Goal: Information Seeking & Learning: Check status

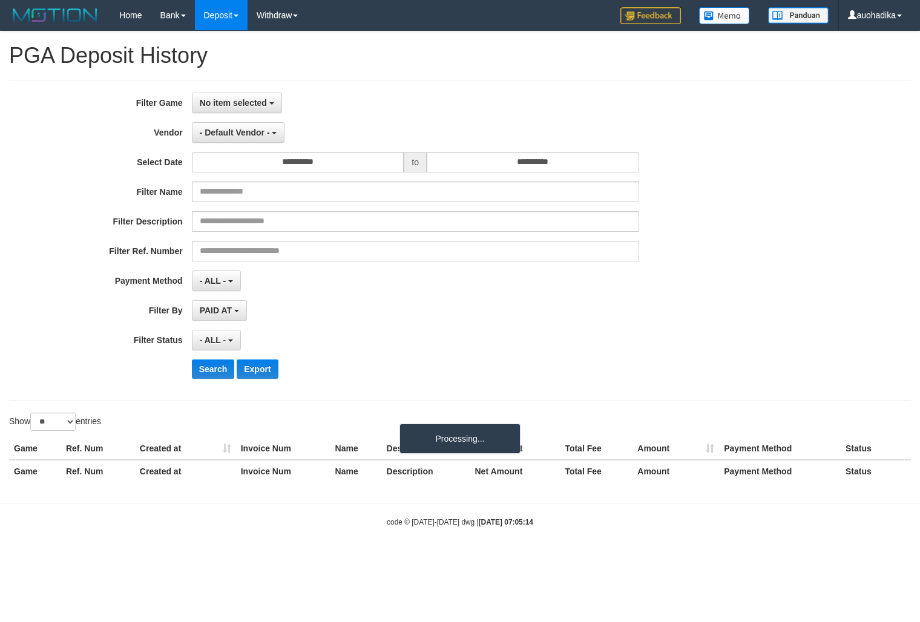
select select
select select "**"
select select
select select "**"
click at [268, 106] on button "No item selected" at bounding box center [237, 103] width 90 height 21
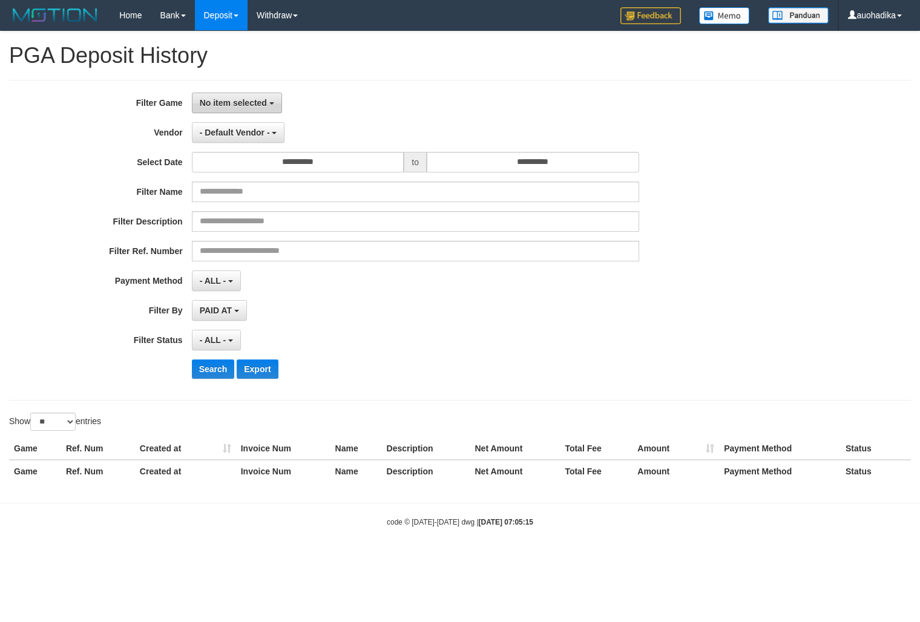
click at [268, 106] on button "No item selected" at bounding box center [237, 103] width 90 height 21
click at [261, 125] on button "- Default Vendor -" at bounding box center [238, 132] width 93 height 21
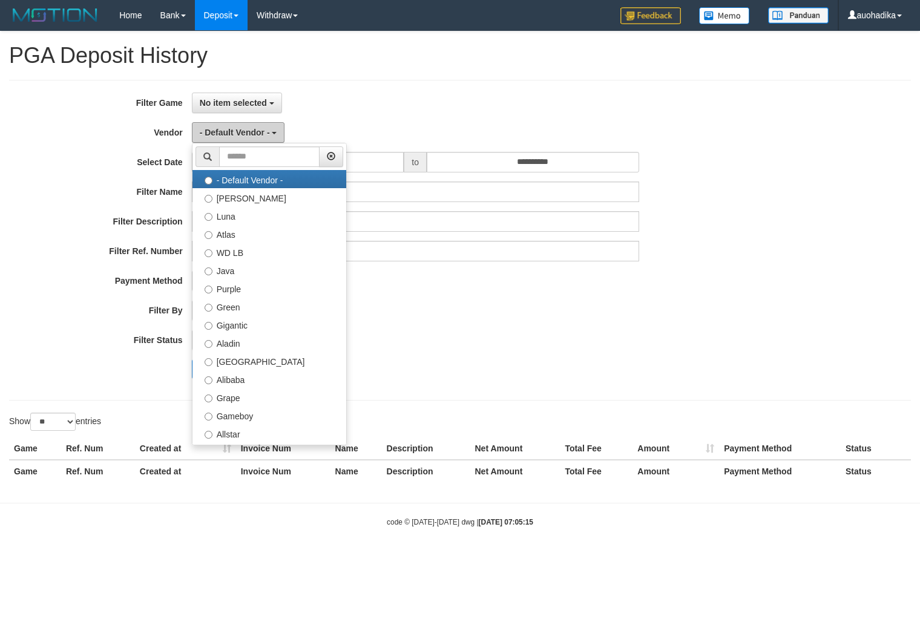
click at [261, 124] on button "- Default Vendor -" at bounding box center [238, 132] width 93 height 21
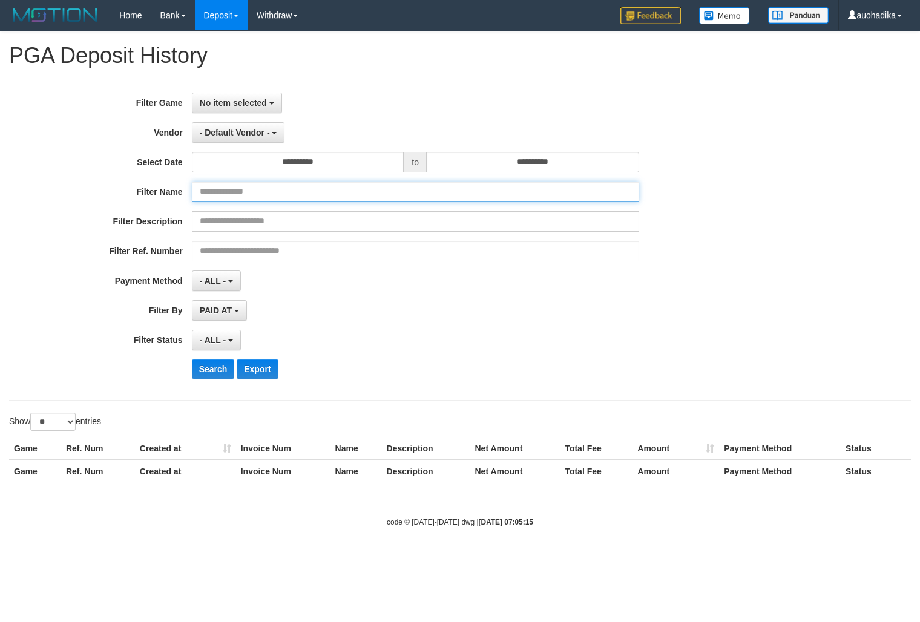
click at [257, 183] on input "text" at bounding box center [415, 192] width 447 height 21
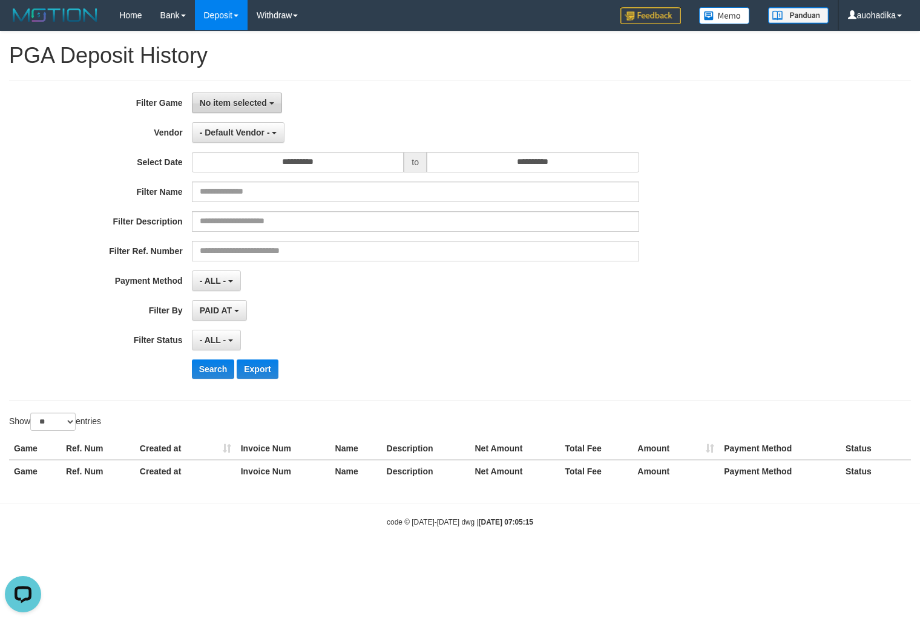
click at [243, 102] on span "No item selected" at bounding box center [233, 103] width 67 height 10
click at [248, 173] on label "[ITOTO] JNETOTO" at bounding box center [269, 165] width 154 height 18
select select "***"
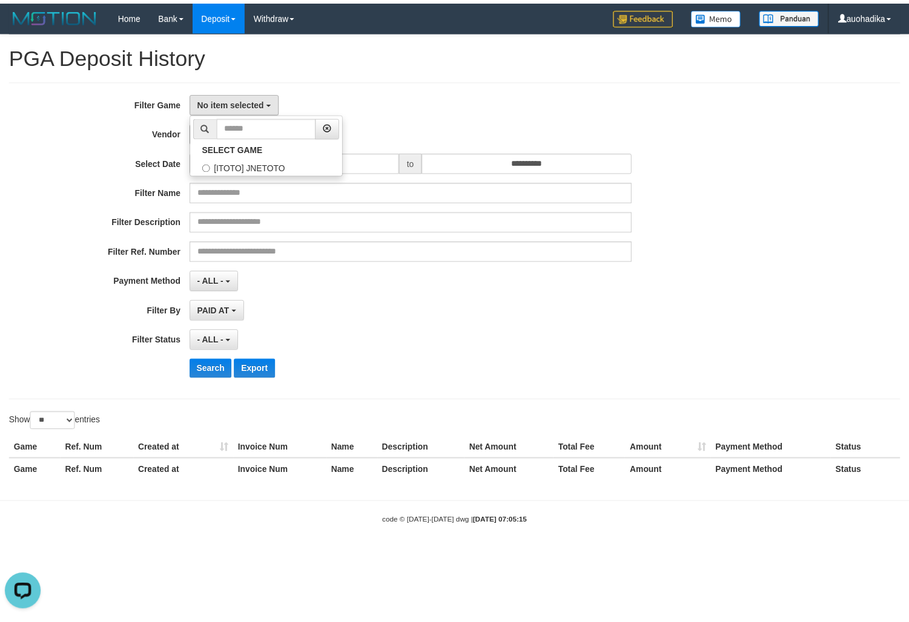
scroll to position [10, 0]
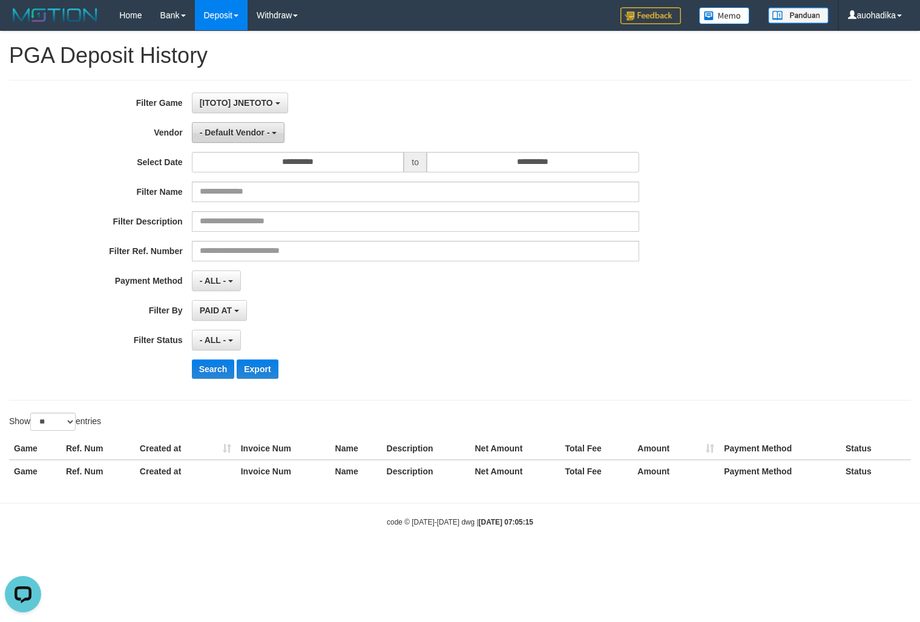
click at [248, 134] on span "- Default Vendor -" at bounding box center [235, 133] width 70 height 10
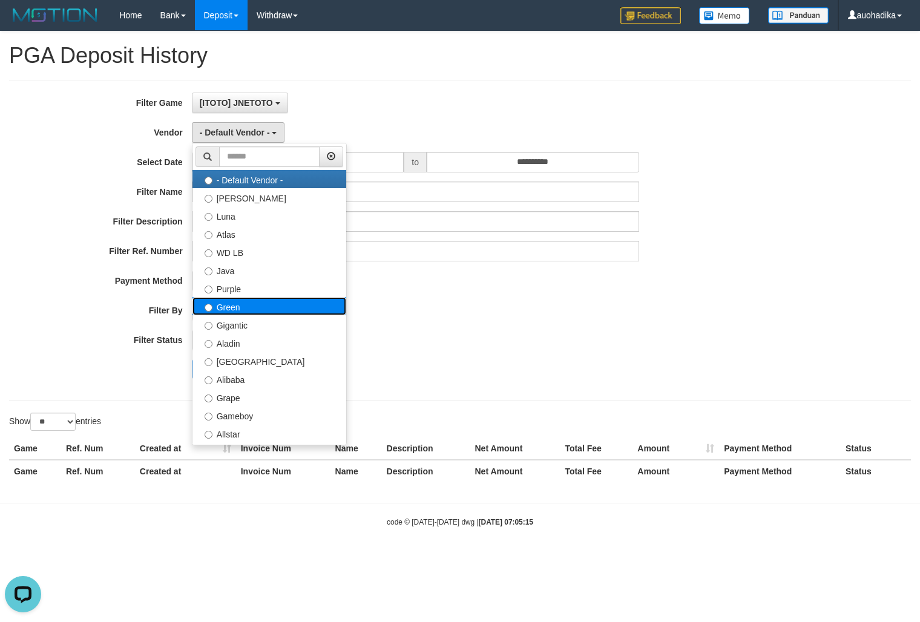
click at [269, 307] on label "Green" at bounding box center [269, 306] width 154 height 18
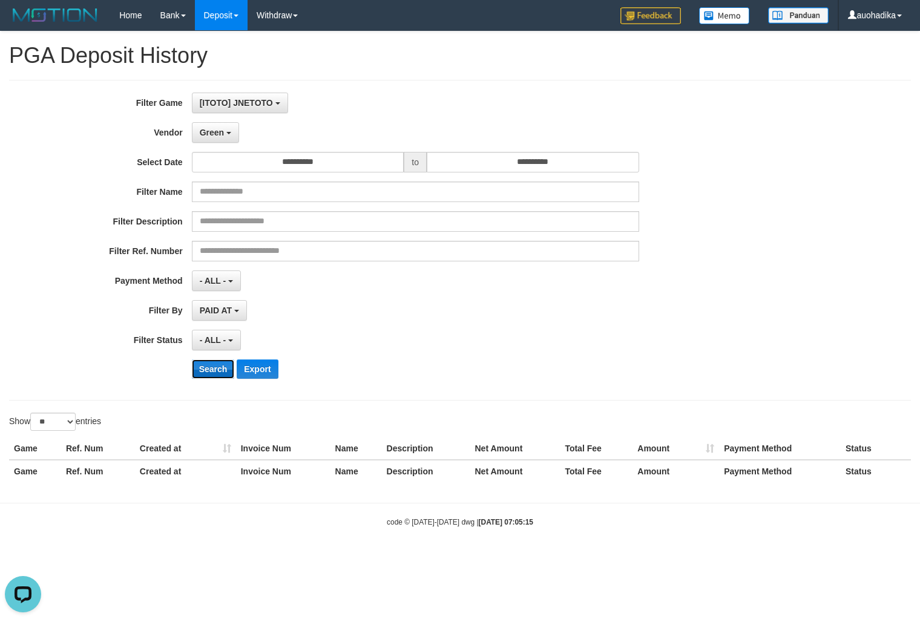
click at [206, 375] on button "Search" at bounding box center [213, 369] width 43 height 19
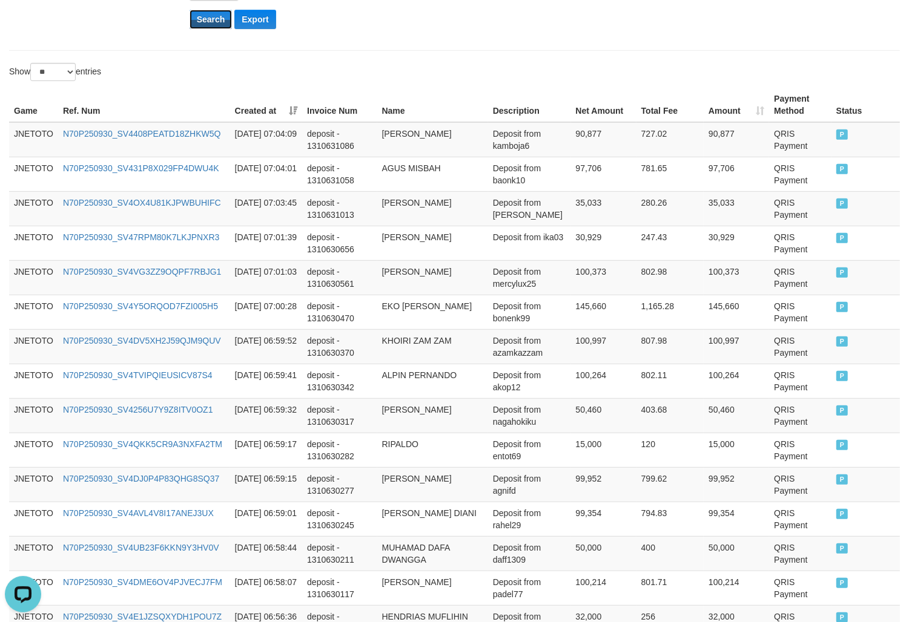
scroll to position [849, 0]
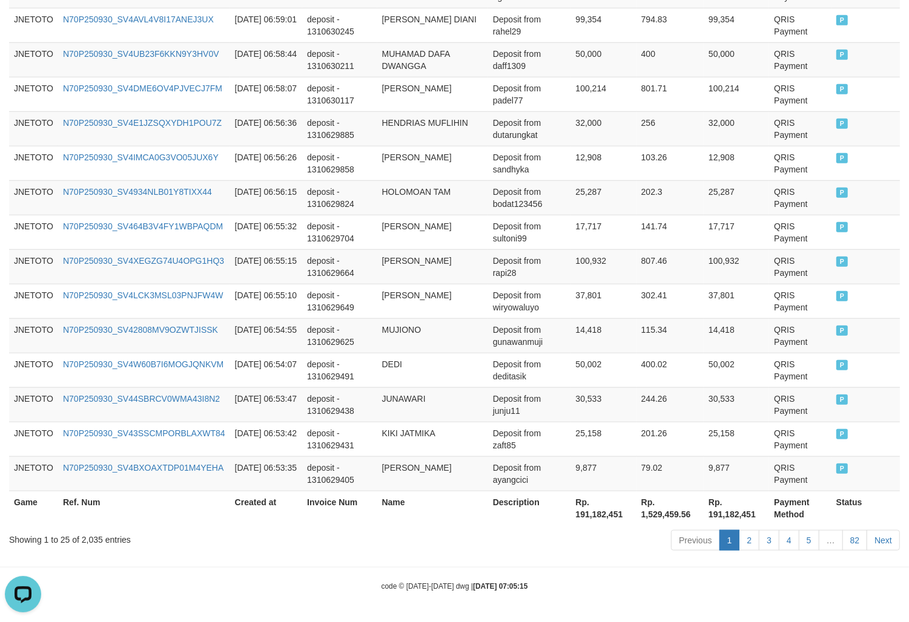
click at [76, 536] on div "Showing 1 to 25 of 2,035 entries" at bounding box center [189, 537] width 360 height 17
click at [93, 545] on div "Showing 1 to 25 of 2,035 entries" at bounding box center [189, 537] width 360 height 17
copy div "2,035"
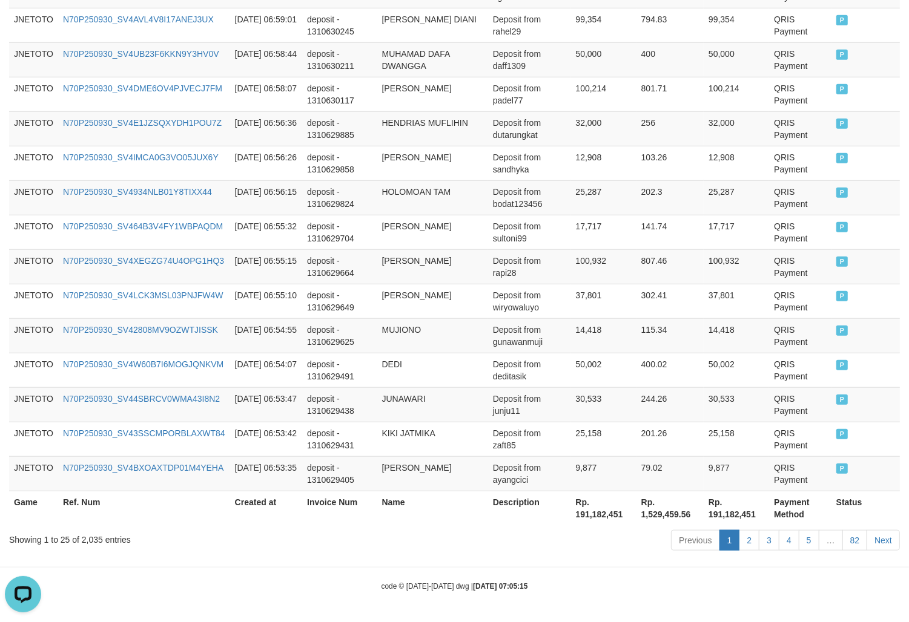
click at [597, 530] on div "Previous 1 2 3 4 5 … 82 Next" at bounding box center [643, 542] width 512 height 26
click at [600, 522] on th "Rp. 191,182,451" at bounding box center [603, 508] width 65 height 35
copy th "191,182,451"
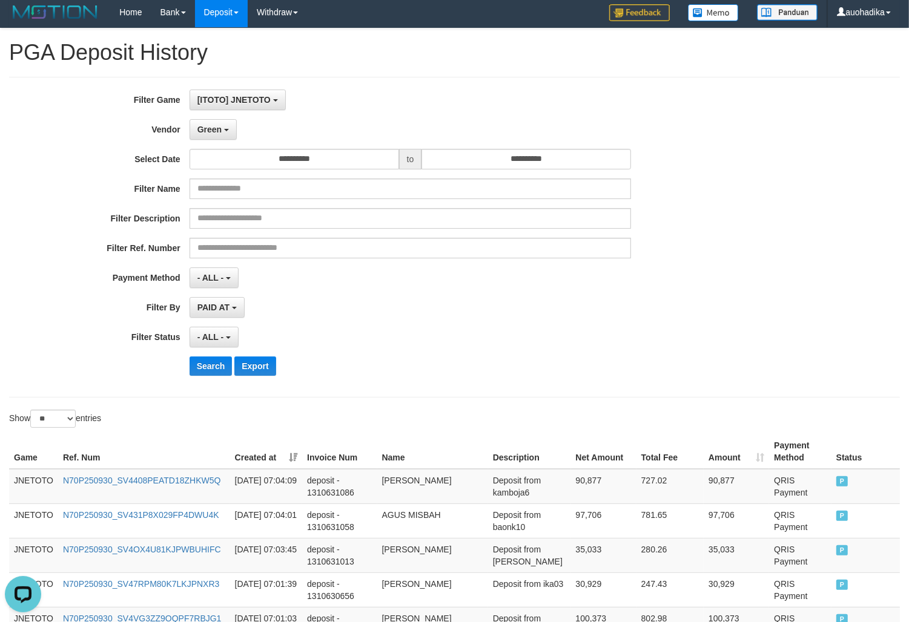
scroll to position [0, 0]
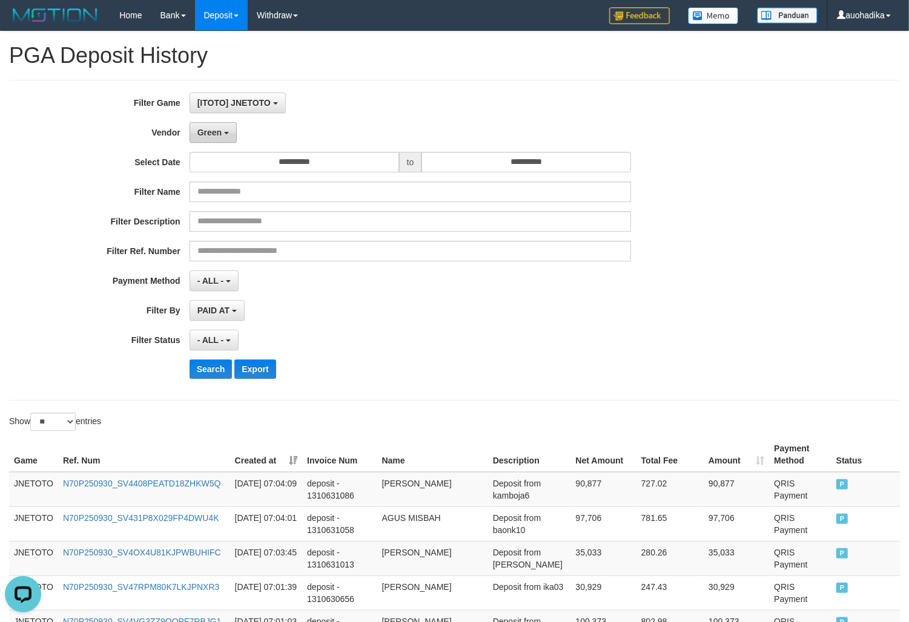
drag, startPoint x: 215, startPoint y: 133, endPoint x: 211, endPoint y: 142, distance: 10.3
click at [215, 133] on span "Green" at bounding box center [209, 133] width 24 height 10
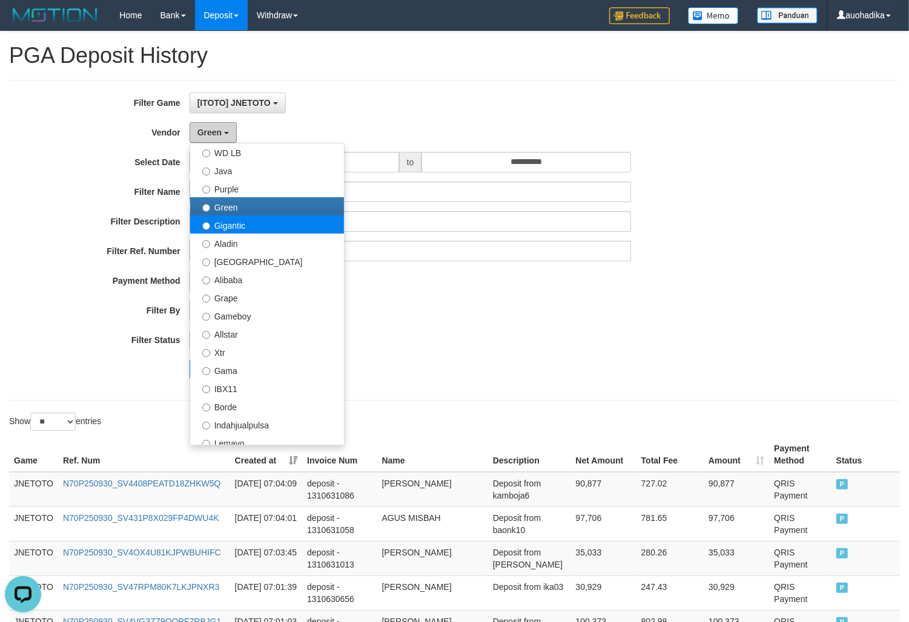
scroll to position [100, 0]
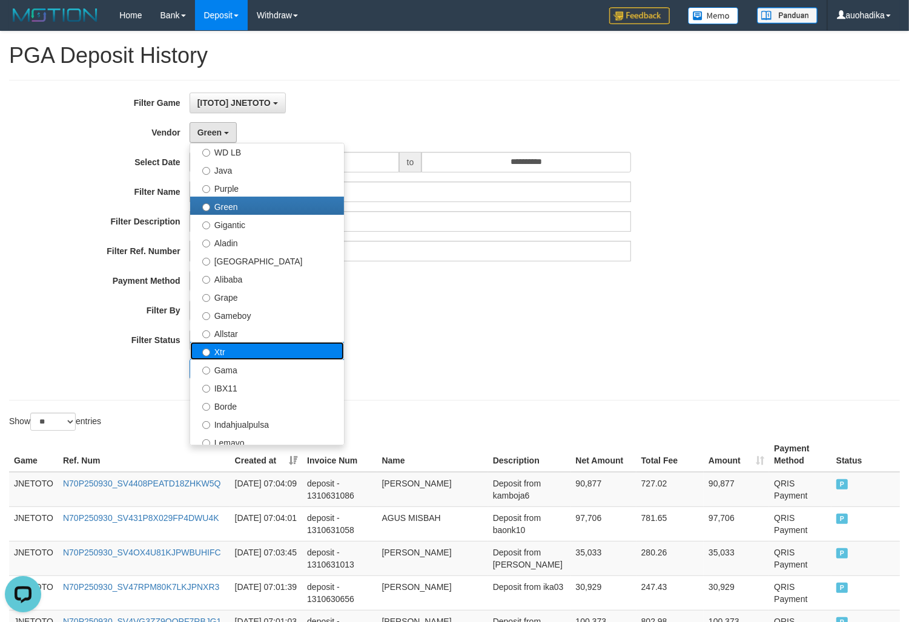
click at [292, 354] on label "Xtr" at bounding box center [267, 351] width 154 height 18
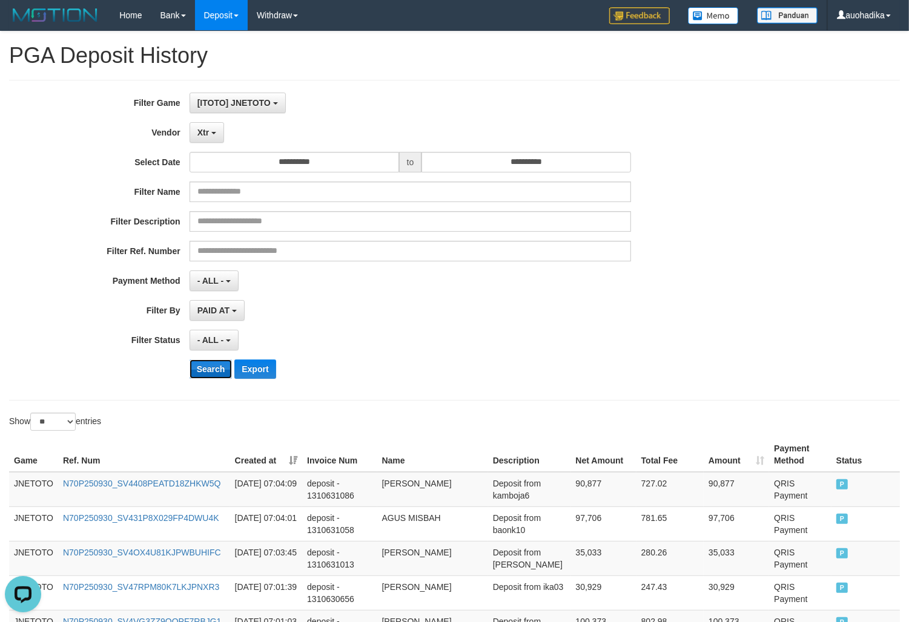
click at [223, 364] on button "Search" at bounding box center [210, 369] width 43 height 19
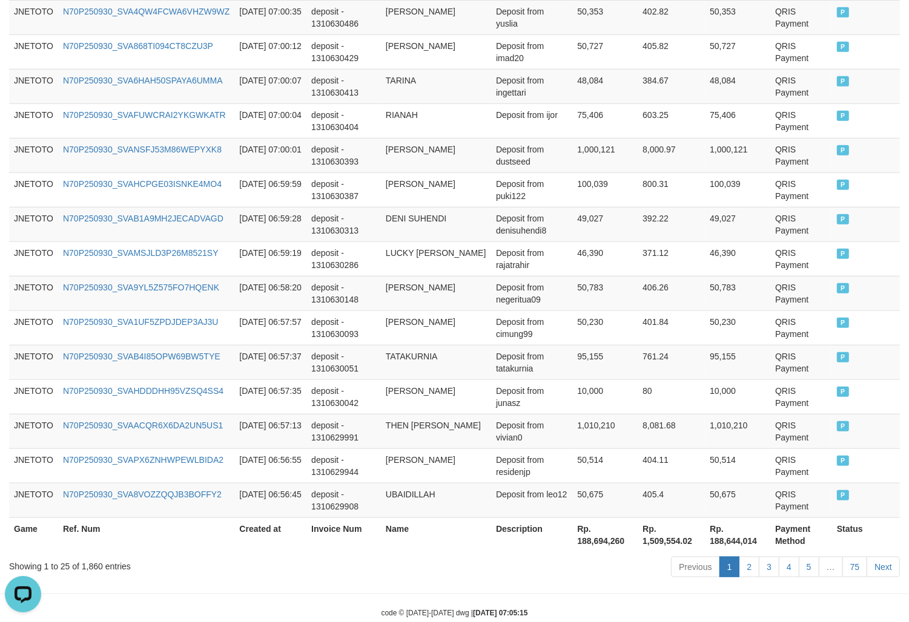
scroll to position [849, 0]
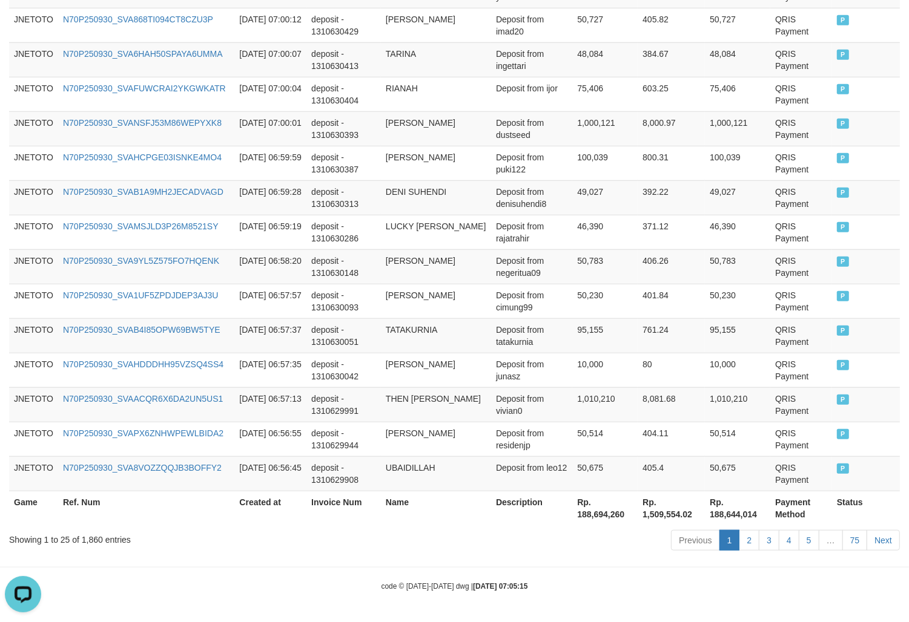
click at [96, 541] on div "Showing 1 to 25 of 1,860 entries" at bounding box center [189, 537] width 360 height 17
copy div "1,860"
click at [577, 513] on th "Rp. 188,694,260" at bounding box center [604, 508] width 65 height 35
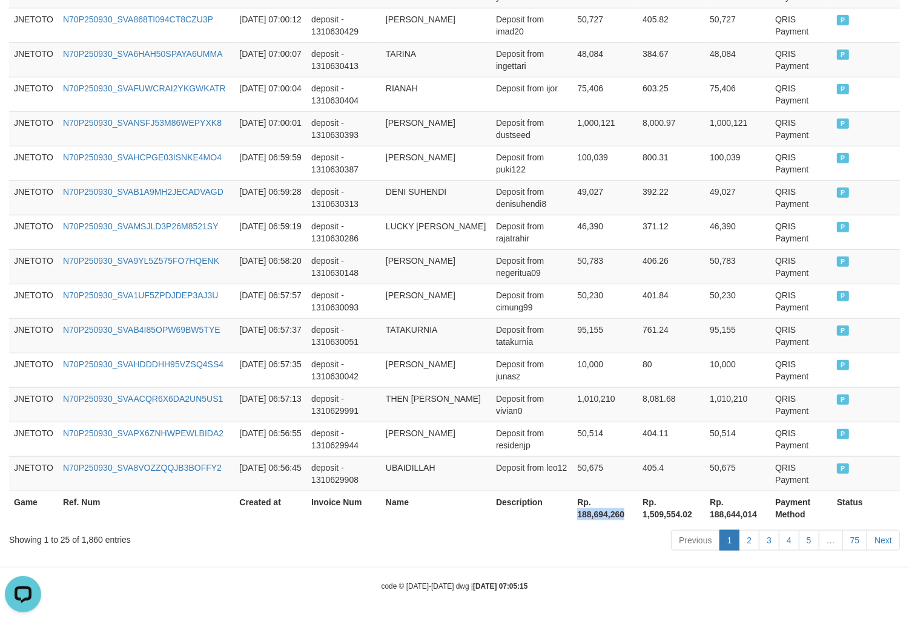
copy th "188,694,260"
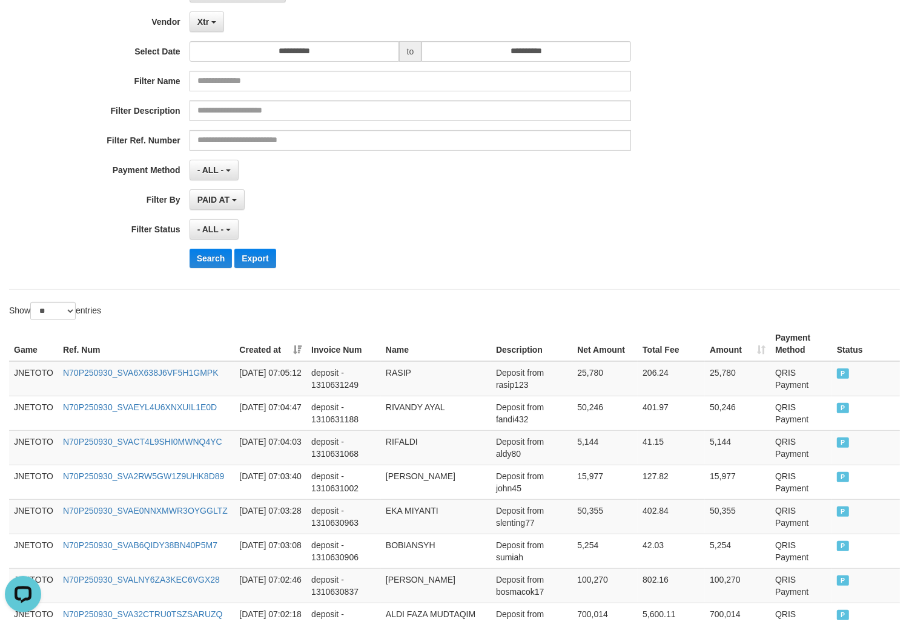
scroll to position [0, 0]
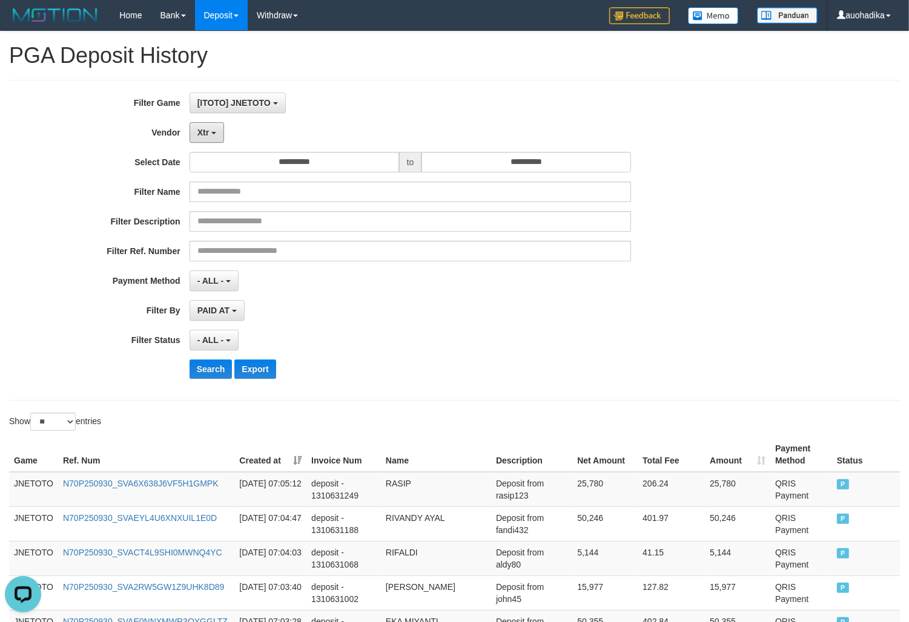
drag, startPoint x: 200, startPoint y: 143, endPoint x: 229, endPoint y: 143, distance: 28.4
click at [200, 143] on button "Xtr" at bounding box center [206, 132] width 35 height 21
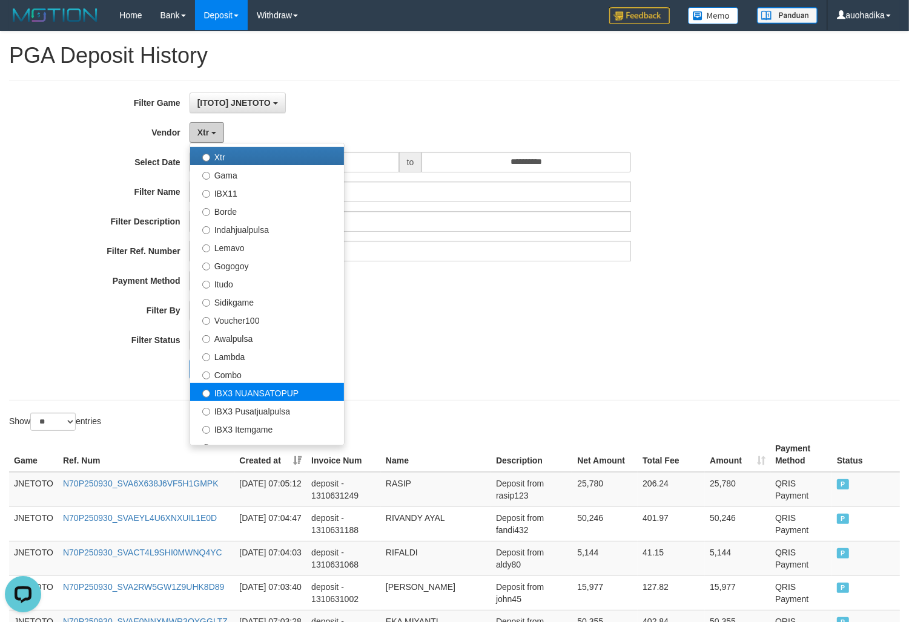
scroll to position [303, 0]
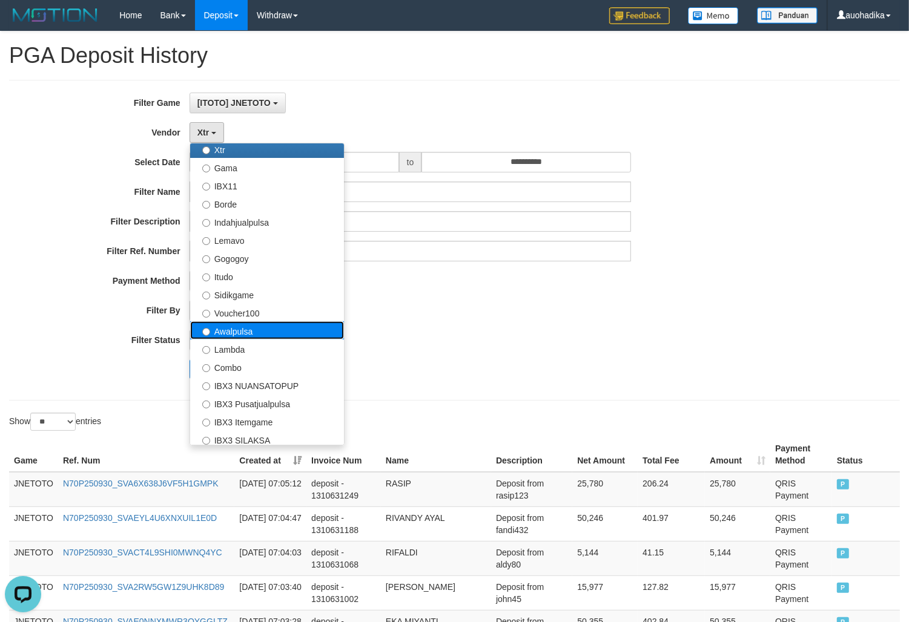
click at [259, 338] on label "Awalpulsa" at bounding box center [267, 330] width 154 height 18
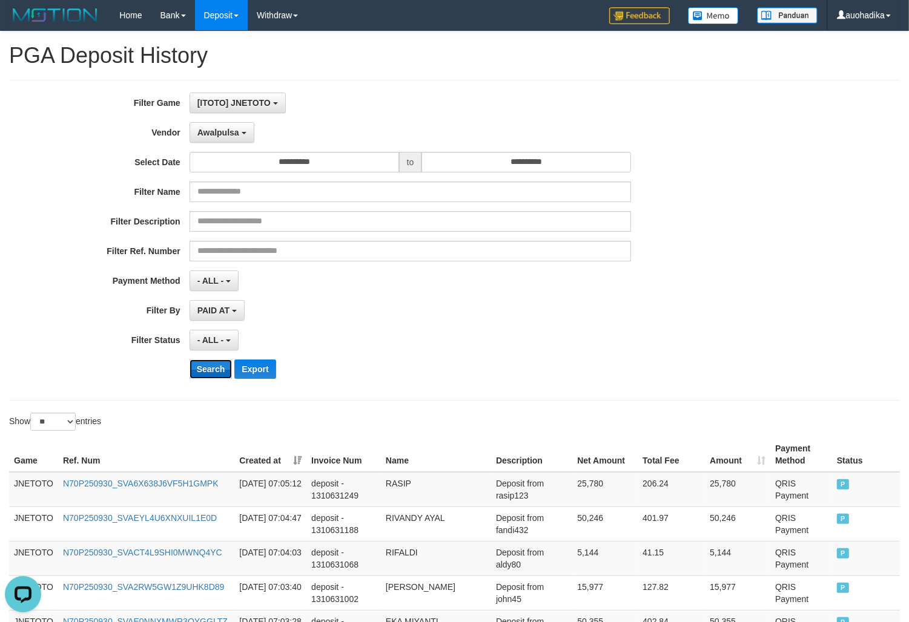
click at [211, 373] on button "Search" at bounding box center [210, 369] width 43 height 19
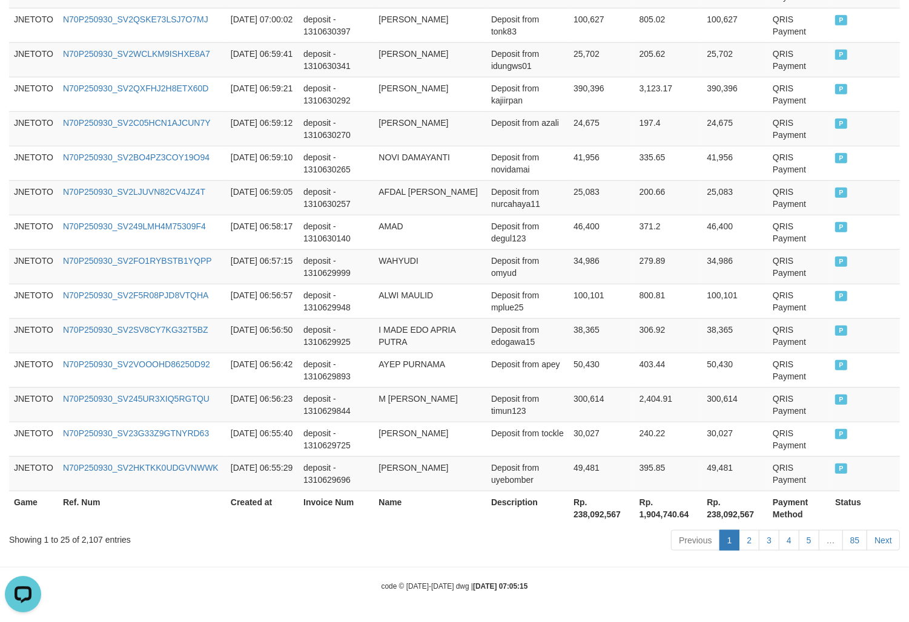
scroll to position [849, 0]
click at [101, 543] on div "Showing 1 to 25 of 2,107 entries" at bounding box center [189, 537] width 360 height 17
click at [84, 539] on div "Showing 1 to 25 of 2,107 entries" at bounding box center [189, 537] width 360 height 17
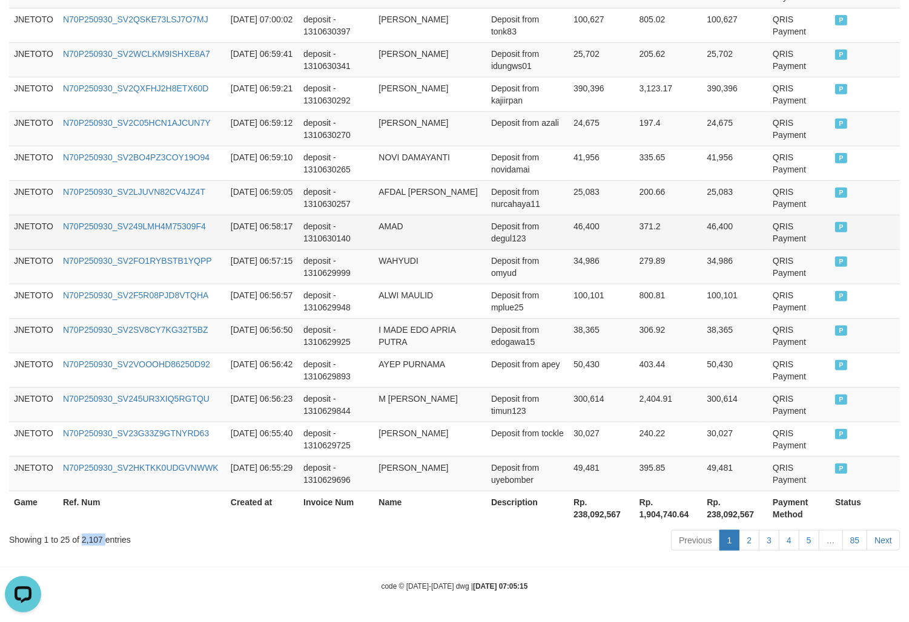
copy div "2,107"
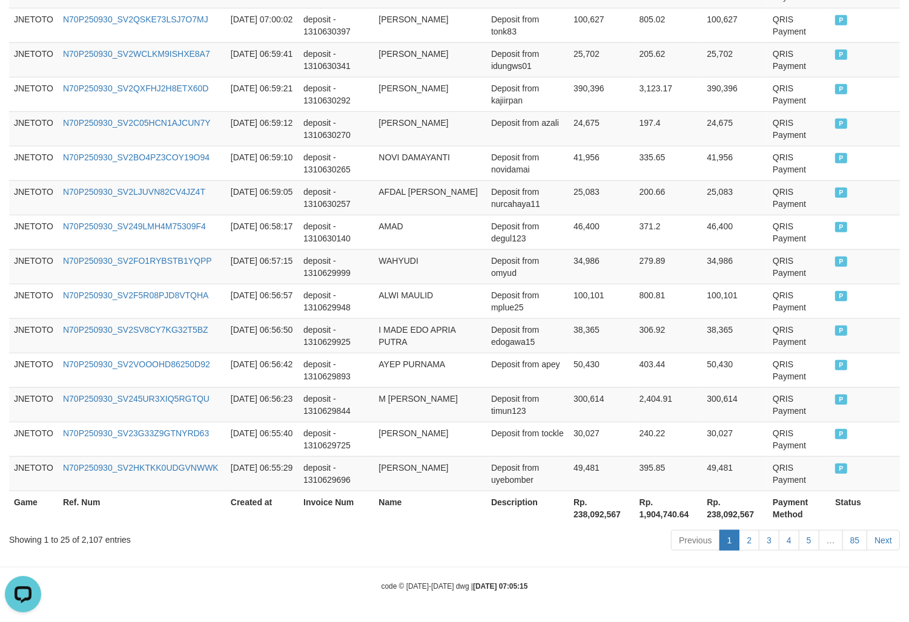
click at [606, 515] on th "Rp. 238,092,567" at bounding box center [601, 508] width 66 height 35
copy th "238,092,567"
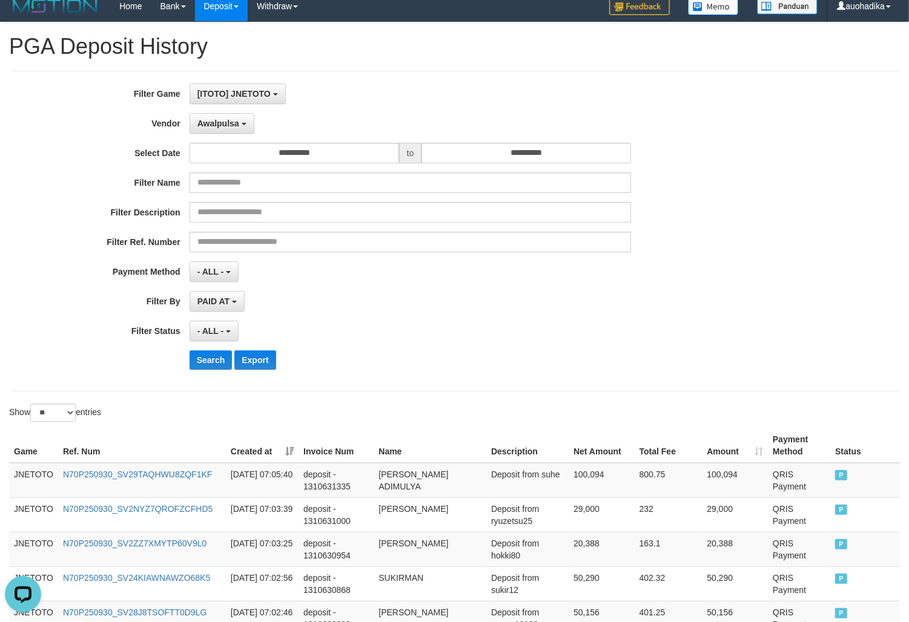
scroll to position [0, 0]
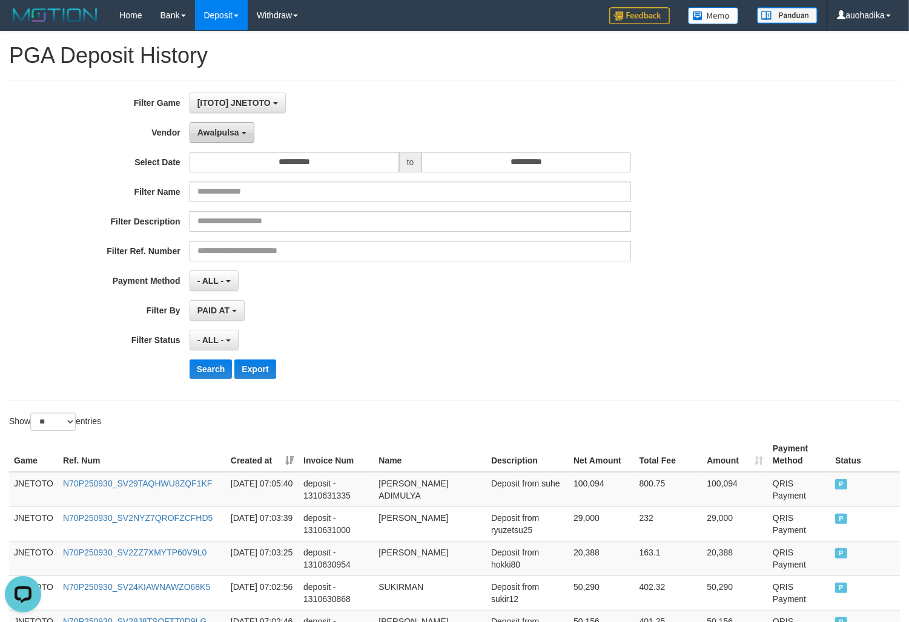
click at [228, 137] on span "Awalpulsa" at bounding box center [218, 133] width 42 height 10
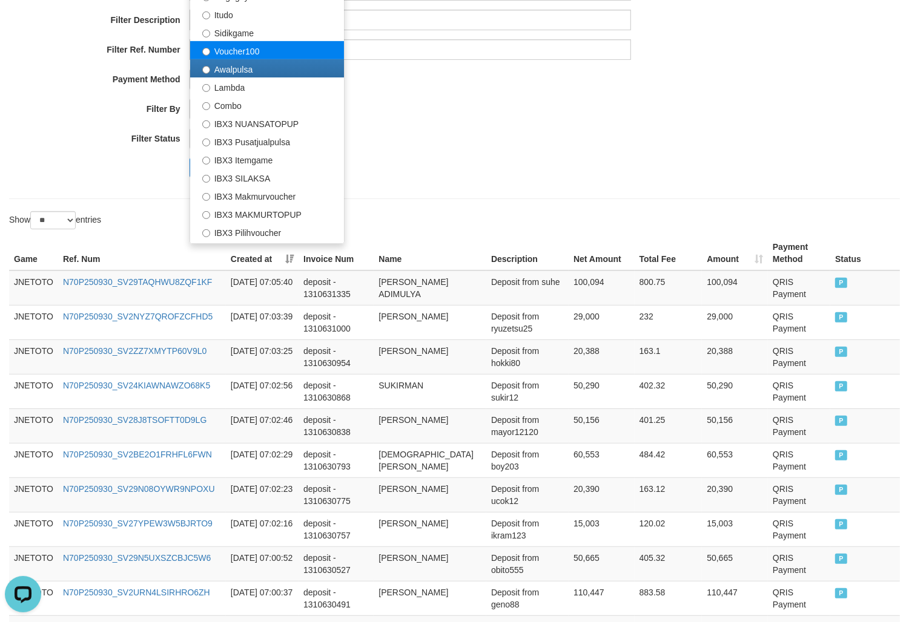
scroll to position [433, 0]
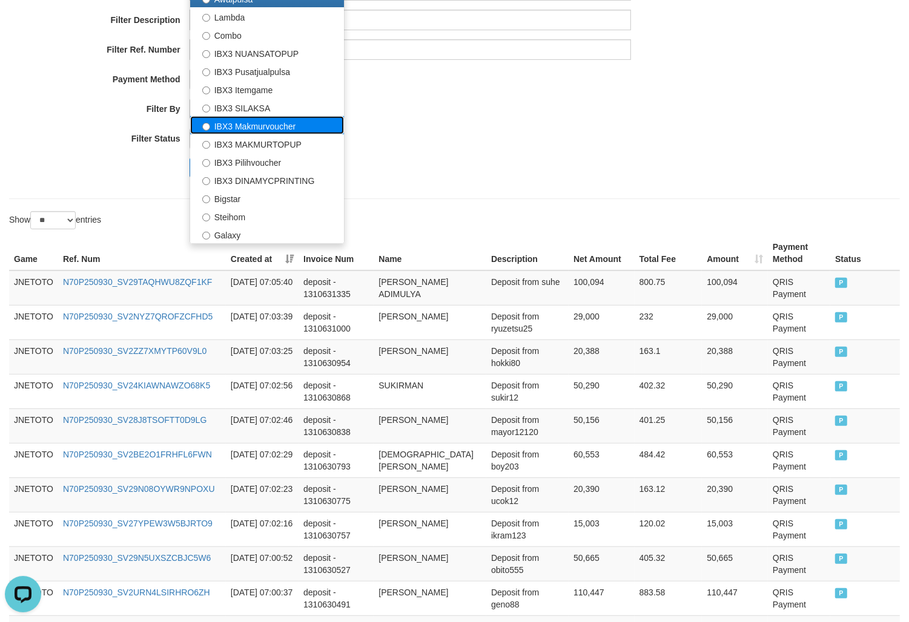
click at [303, 122] on label "IBX3 Makmurvoucher" at bounding box center [267, 125] width 154 height 18
select select "**********"
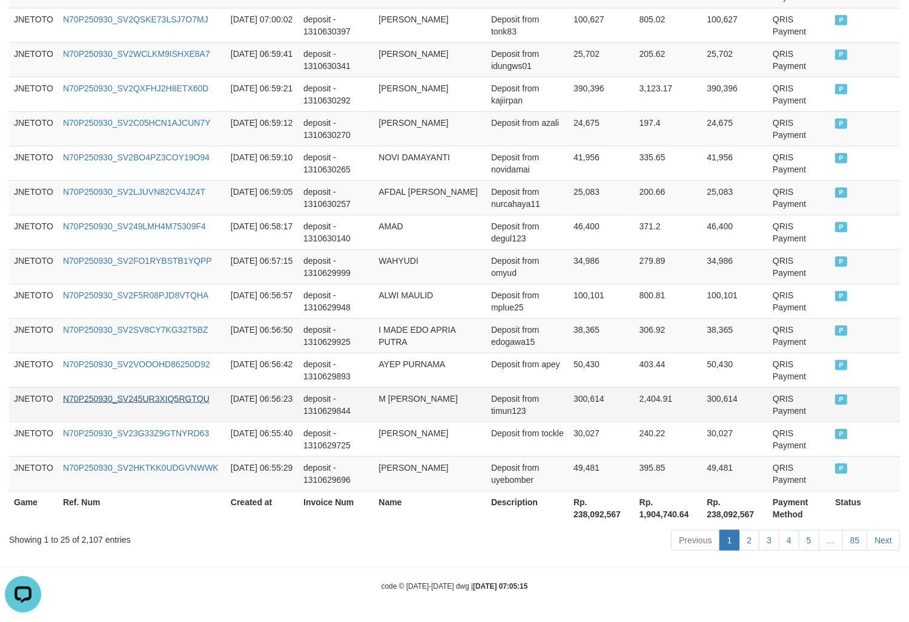
scroll to position [849, 0]
click at [93, 542] on div "Showing 1 to 25 of 2,107 entries" at bounding box center [189, 537] width 360 height 17
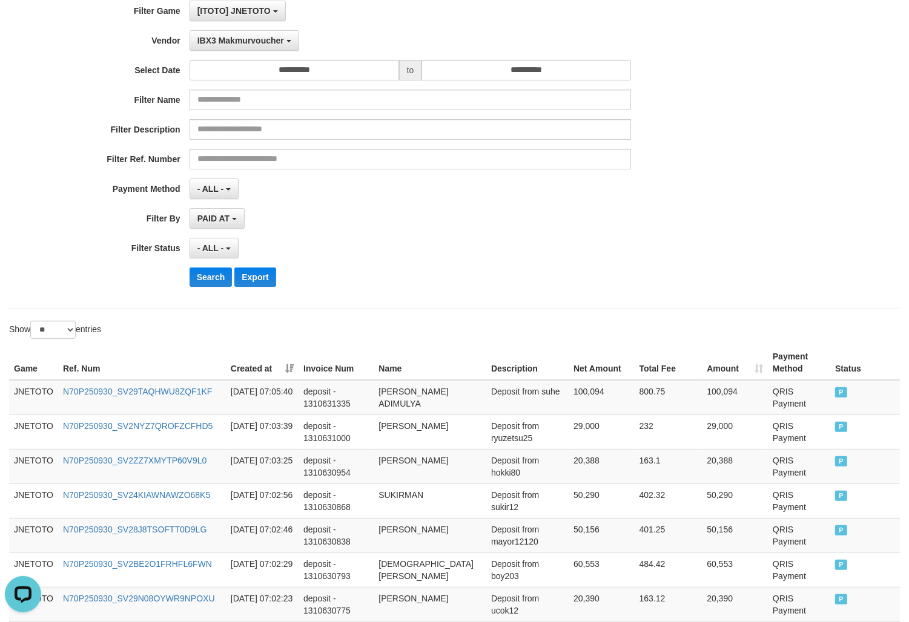
scroll to position [0, 0]
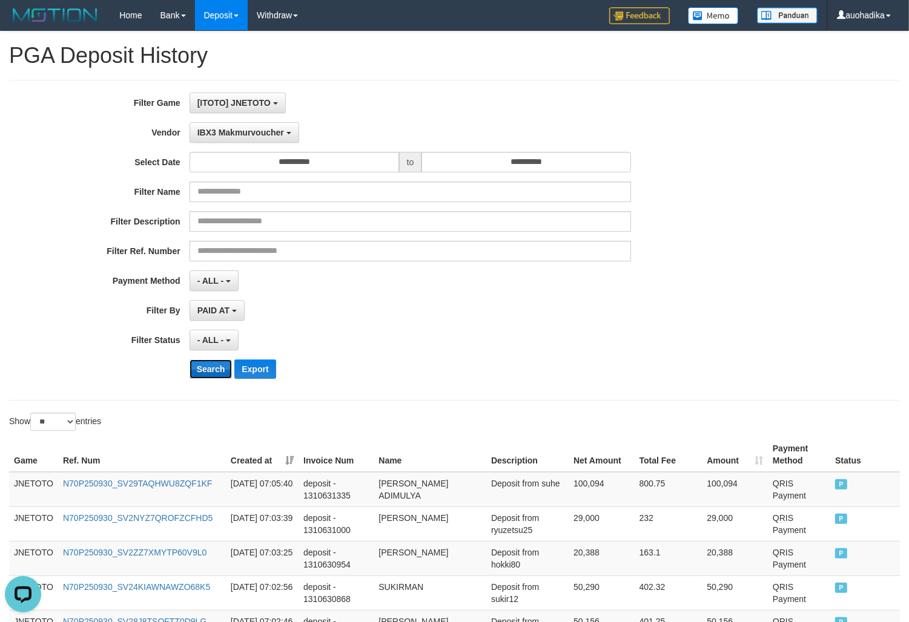
click at [202, 373] on button "Search" at bounding box center [210, 369] width 43 height 19
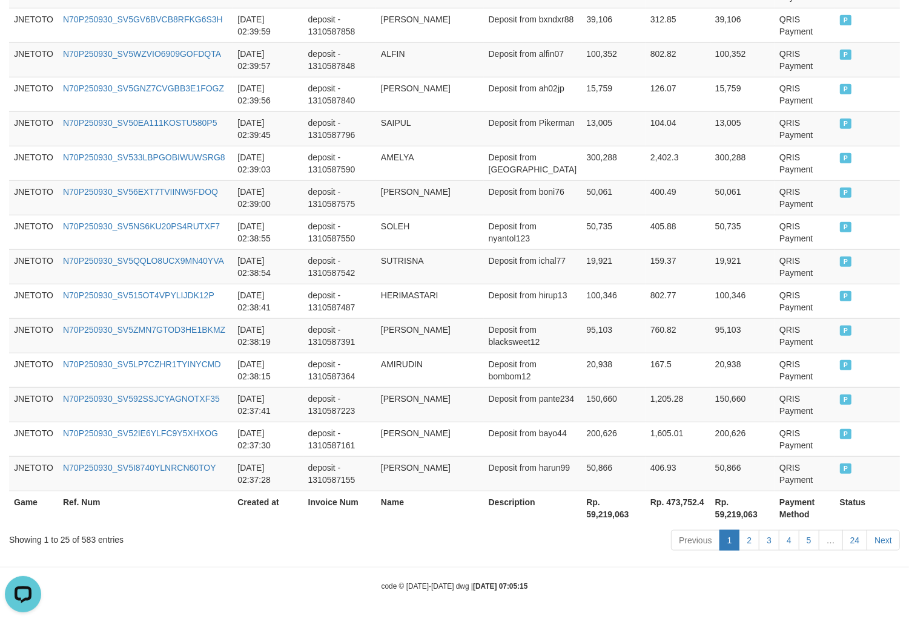
scroll to position [849, 0]
click at [84, 545] on div "Showing 1 to 25 of 583 entries" at bounding box center [189, 537] width 360 height 17
drag, startPoint x: 84, startPoint y: 545, endPoint x: 403, endPoint y: 474, distance: 327.5
click at [84, 545] on div "Showing 1 to 25 of 583 entries" at bounding box center [189, 537] width 360 height 17
copy div "583"
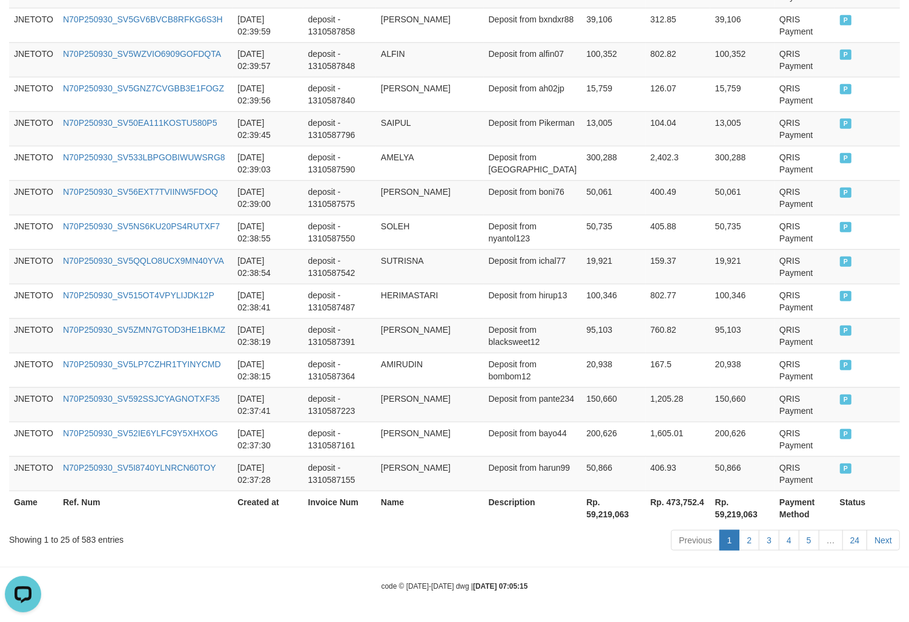
click at [611, 515] on th "Rp. 59,219,063" at bounding box center [613, 508] width 64 height 35
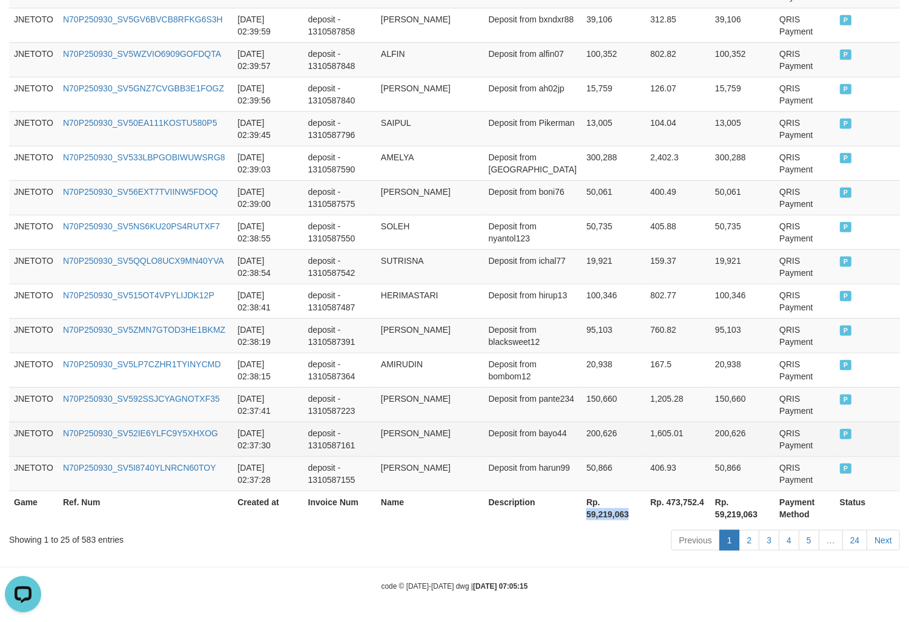
copy th "59,219,063"
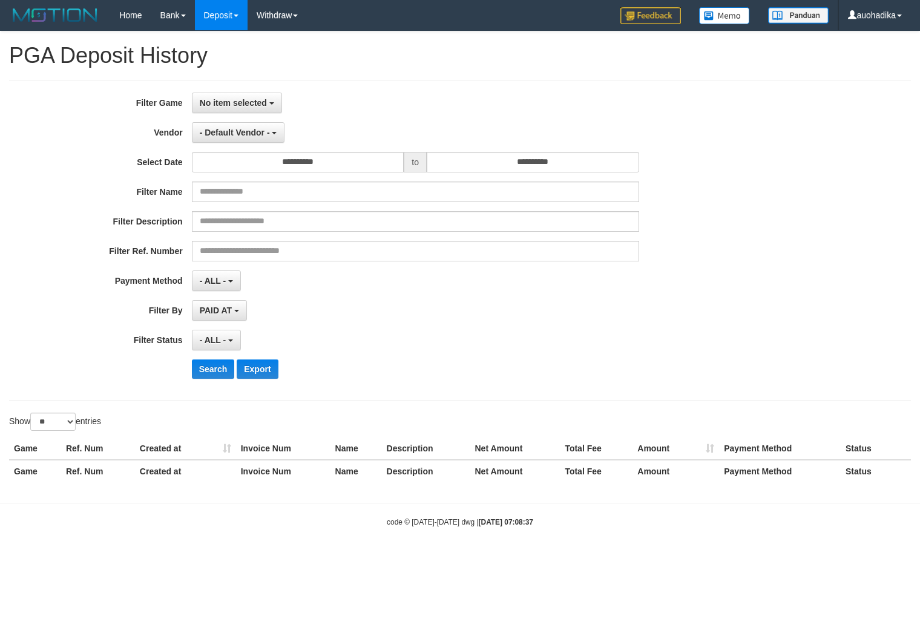
select select
select select "**"
click at [262, 109] on button "No item selected" at bounding box center [237, 103] width 90 height 21
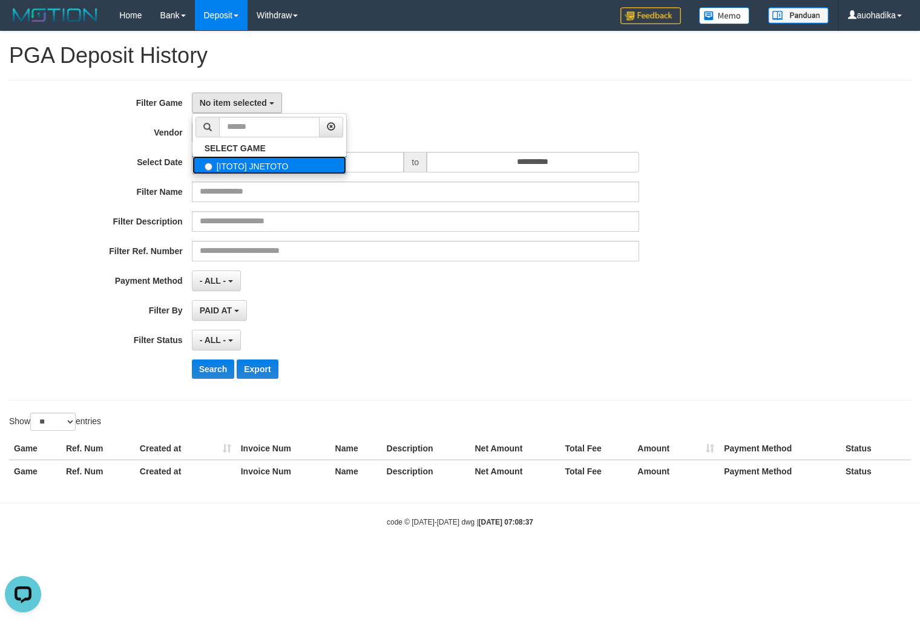
click at [241, 165] on label "[ITOTO] JNETOTO" at bounding box center [269, 165] width 154 height 18
select select "***"
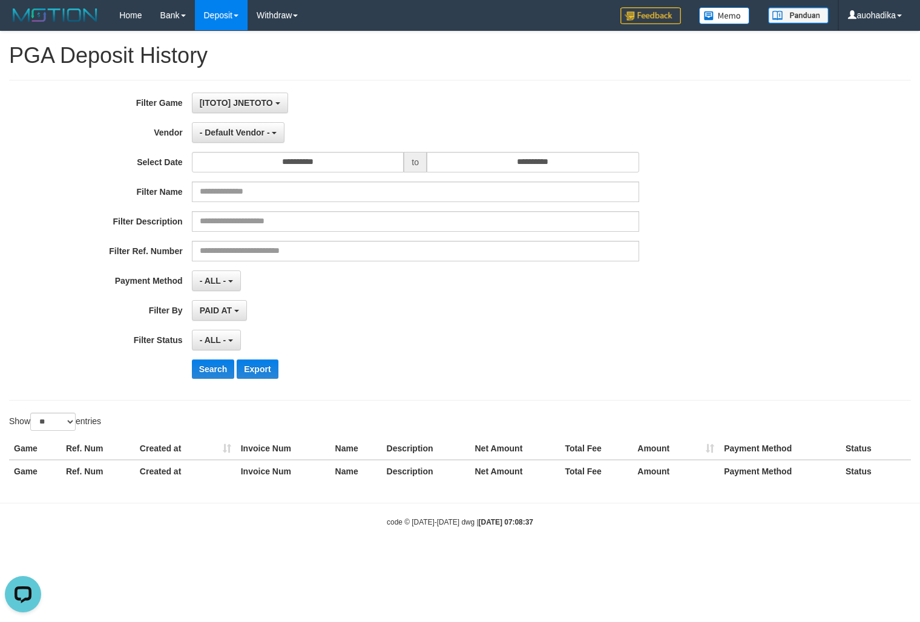
click at [241, 143] on div "**********" at bounding box center [383, 240] width 767 height 295
click at [241, 142] on button "- Default Vendor -" at bounding box center [238, 132] width 93 height 21
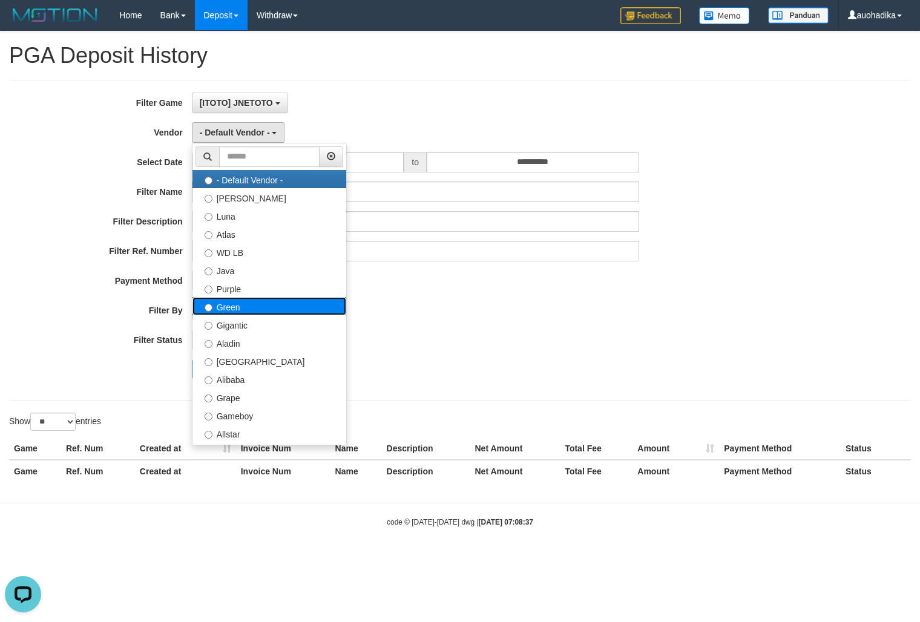
click at [239, 307] on label "Green" at bounding box center [269, 306] width 154 height 18
select select "**********"
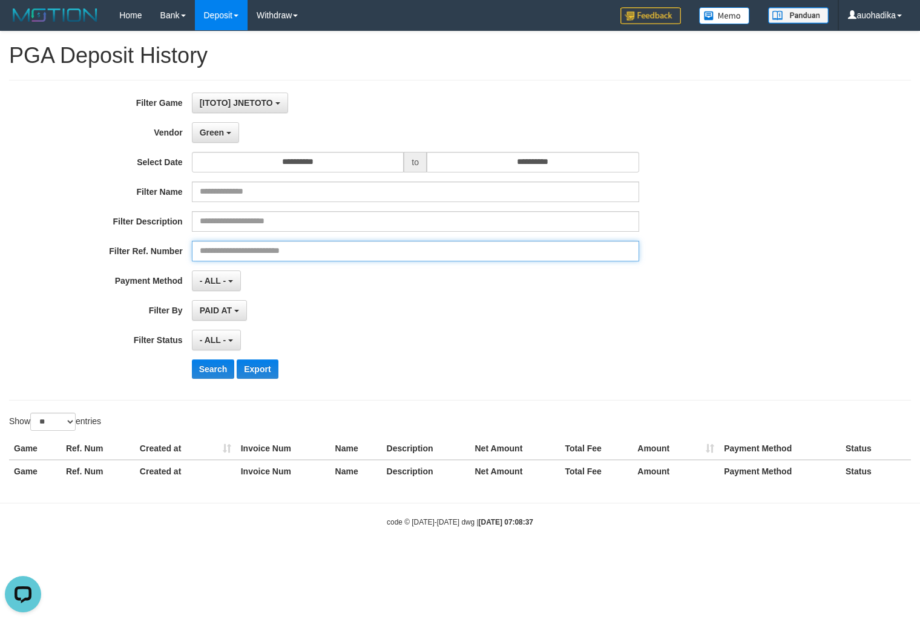
click at [263, 261] on input "text" at bounding box center [415, 251] width 447 height 21
paste input "**********"
type input "**********"
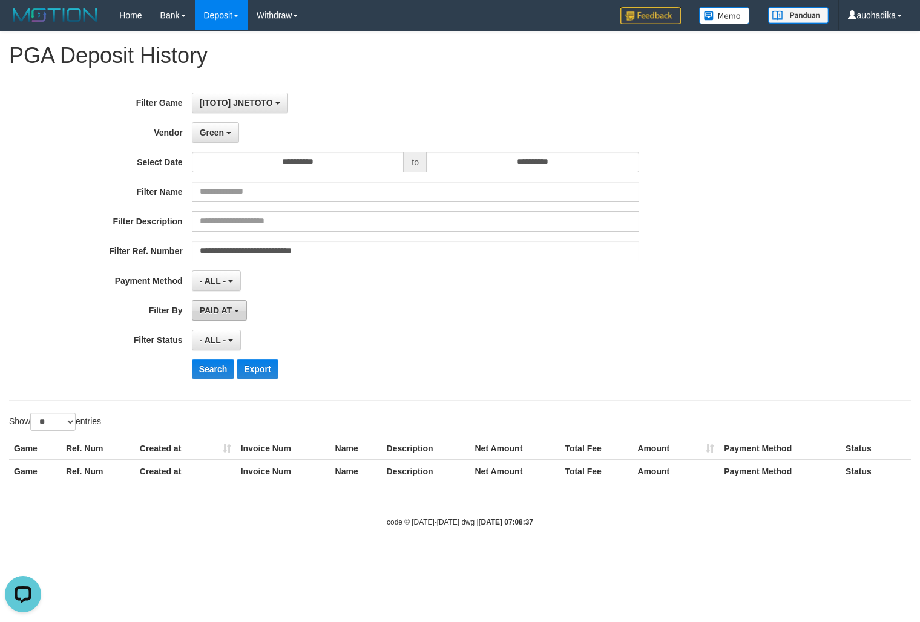
click at [219, 317] on button "PAID AT" at bounding box center [219, 310] width 55 height 21
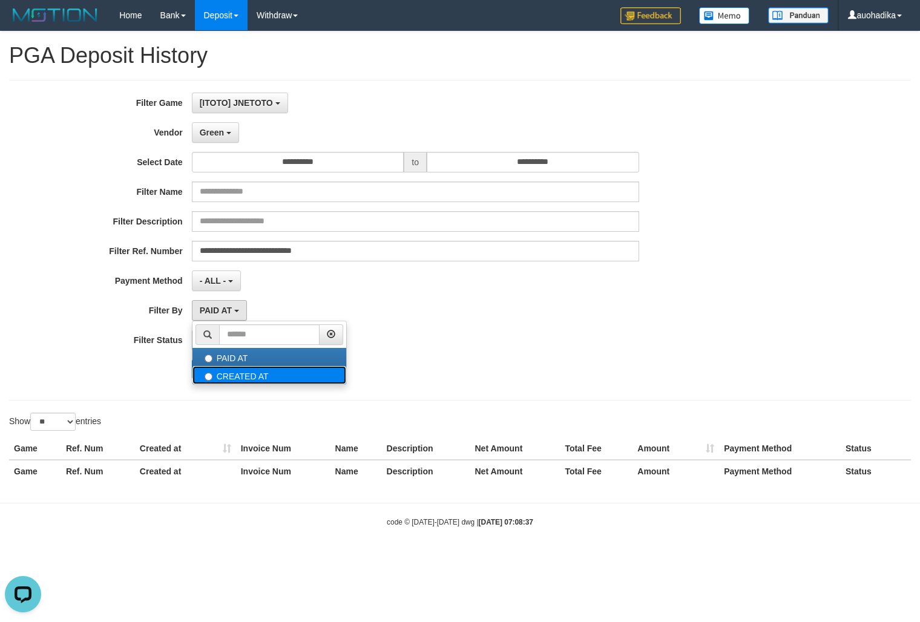
click at [227, 368] on label "CREATED AT" at bounding box center [269, 375] width 154 height 18
select select "*"
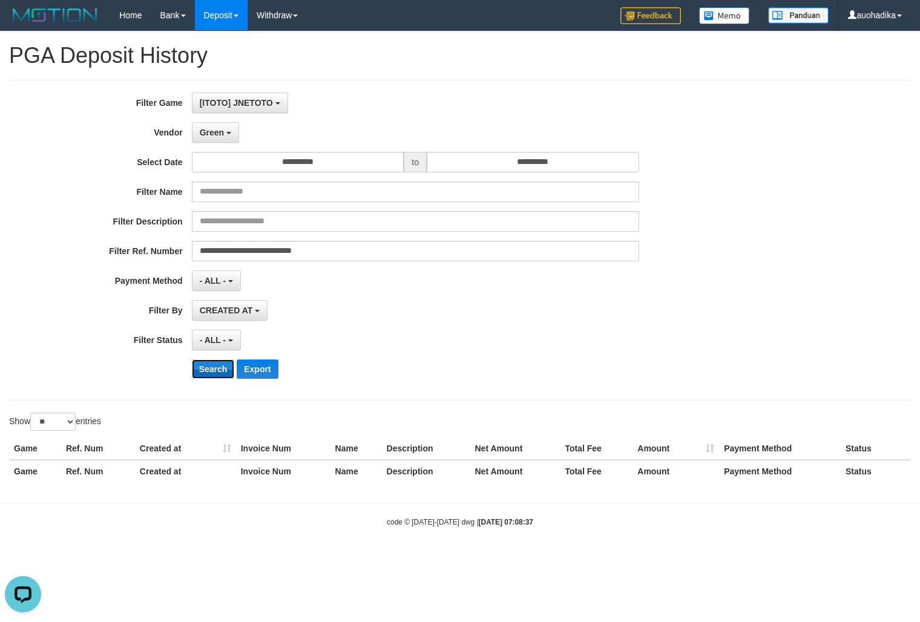
click at [221, 373] on button "Search" at bounding box center [213, 369] width 43 height 19
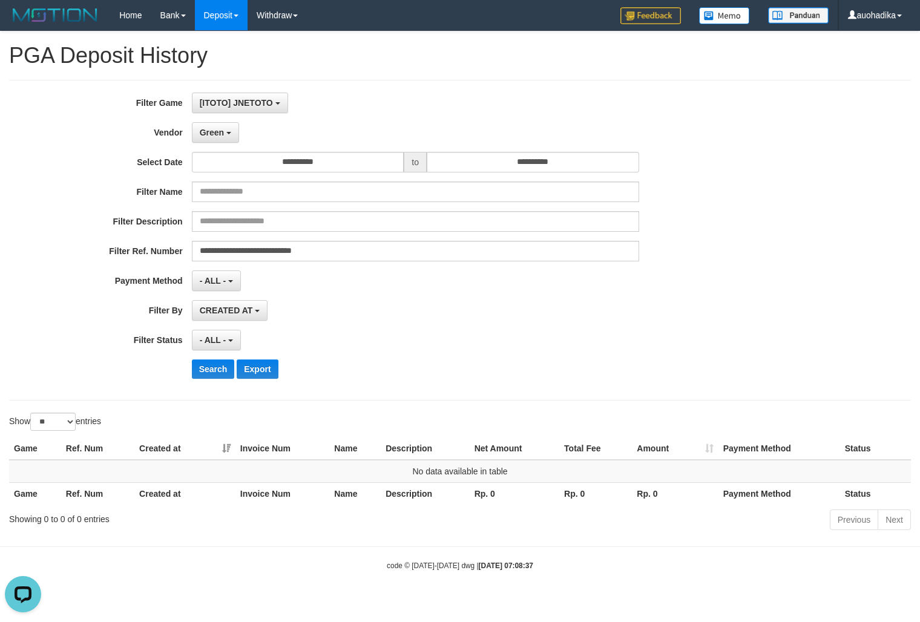
click at [218, 145] on div "**********" at bounding box center [383, 240] width 767 height 295
click at [219, 137] on span "Green" at bounding box center [212, 133] width 24 height 10
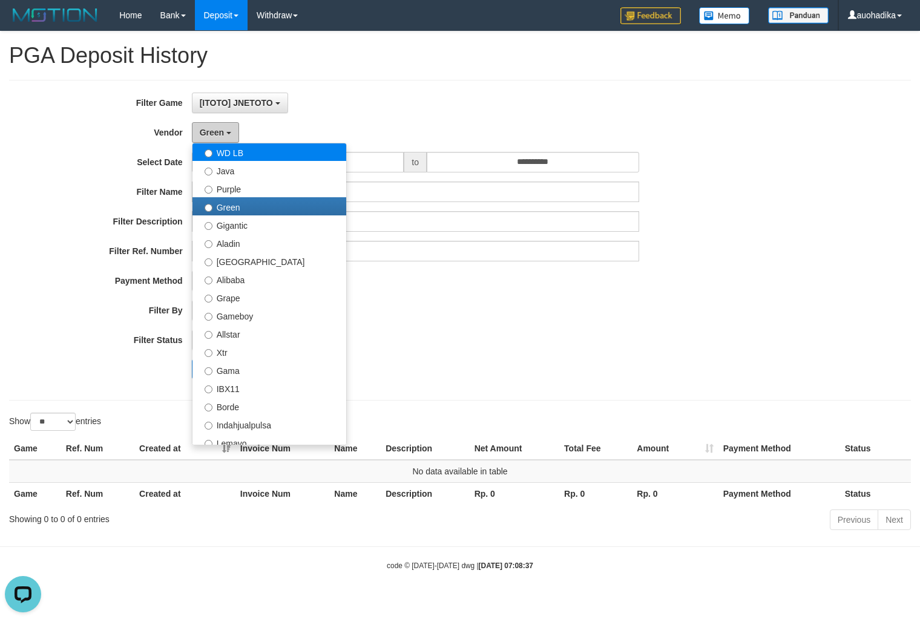
scroll to position [100, 0]
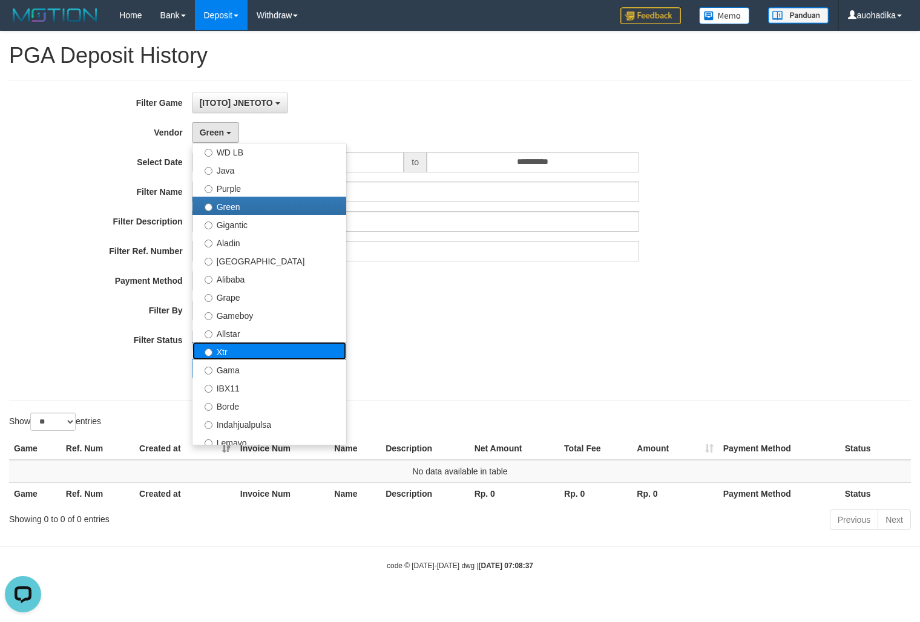
click at [249, 351] on label "Xtr" at bounding box center [269, 351] width 154 height 18
select select "**********"
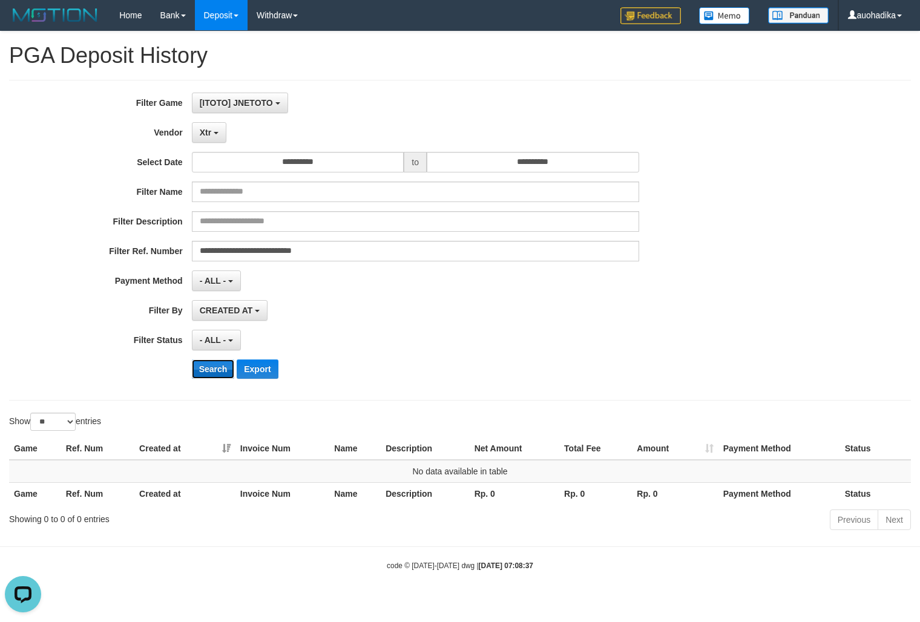
click at [228, 373] on button "Search" at bounding box center [213, 369] width 43 height 19
click at [216, 135] on button "Xtr" at bounding box center [209, 132] width 35 height 21
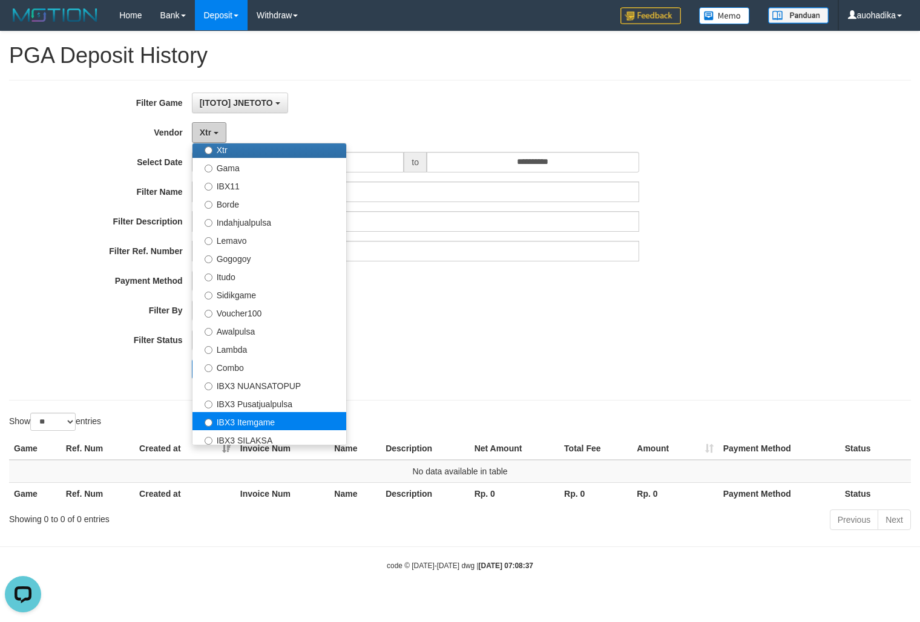
scroll to position [403, 0]
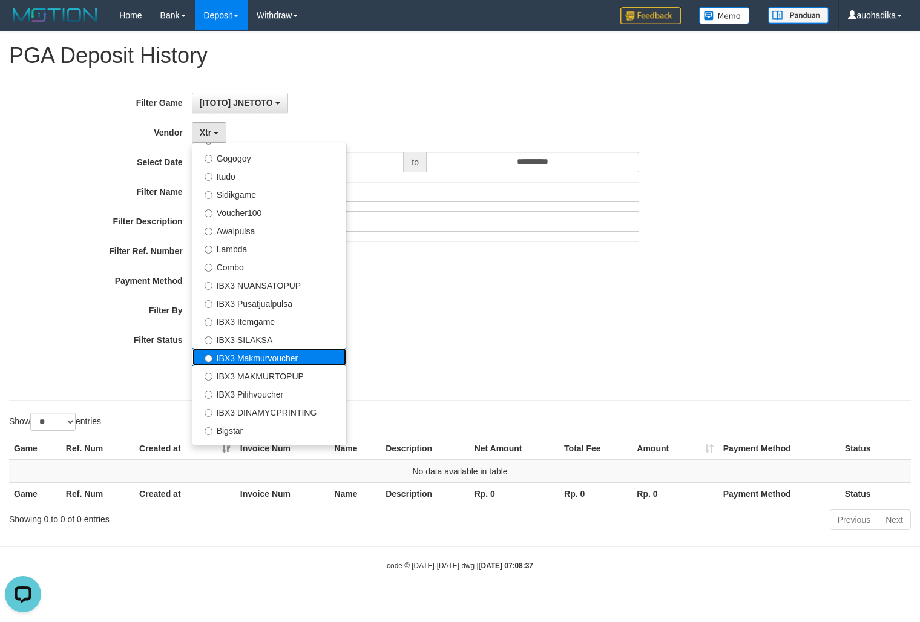
click at [282, 364] on label "IBX3 Makmurvoucher" at bounding box center [269, 357] width 154 height 18
select select "**********"
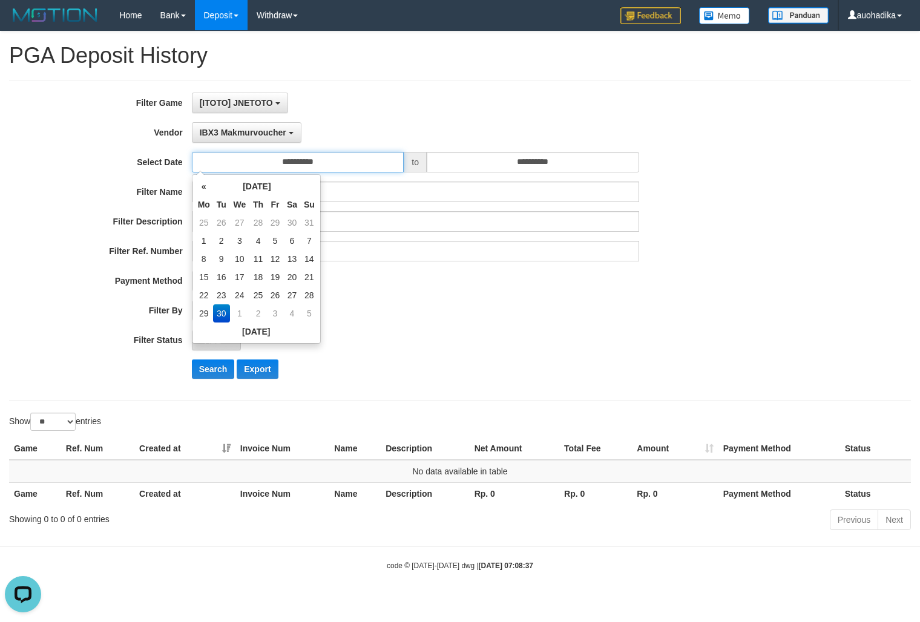
click at [335, 168] on input "**********" at bounding box center [298, 162] width 212 height 21
click at [211, 309] on td "29" at bounding box center [204, 313] width 18 height 18
type input "**********"
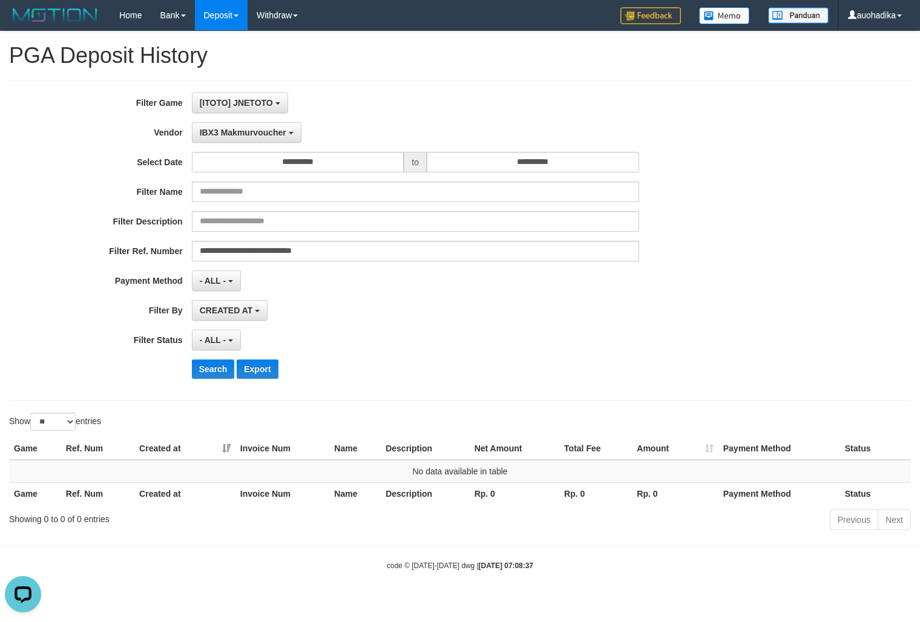
click at [433, 324] on div "**********" at bounding box center [383, 240] width 767 height 295
click at [265, 131] on span "IBX3 Makmurvoucher" at bounding box center [243, 133] width 87 height 10
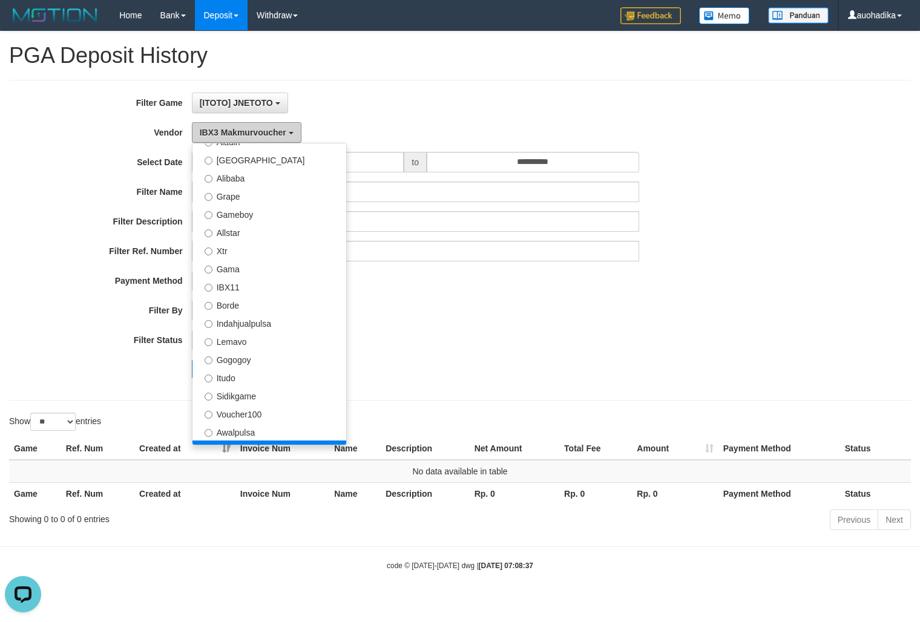
scroll to position [0, 0]
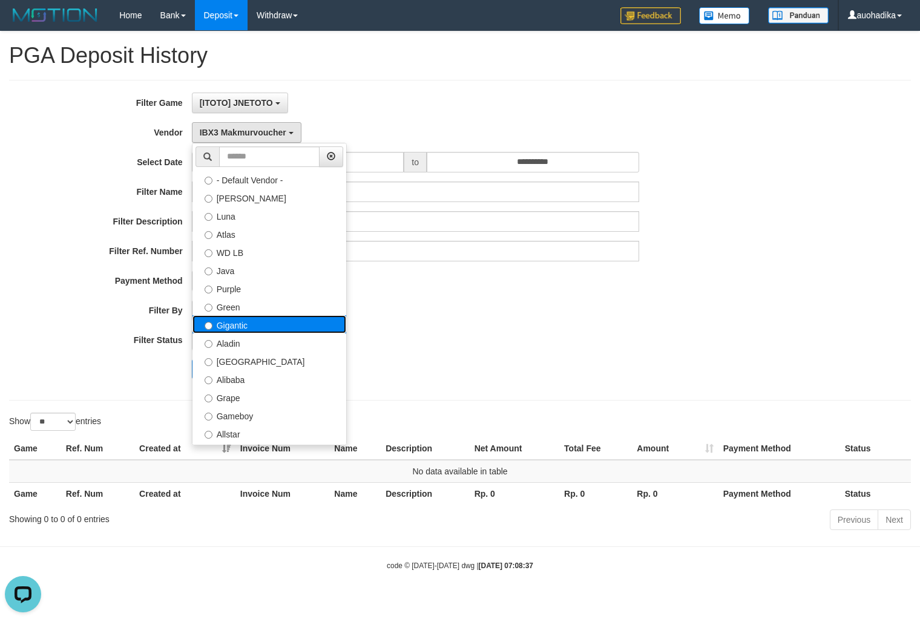
click at [244, 316] on label "Gigantic" at bounding box center [269, 324] width 154 height 18
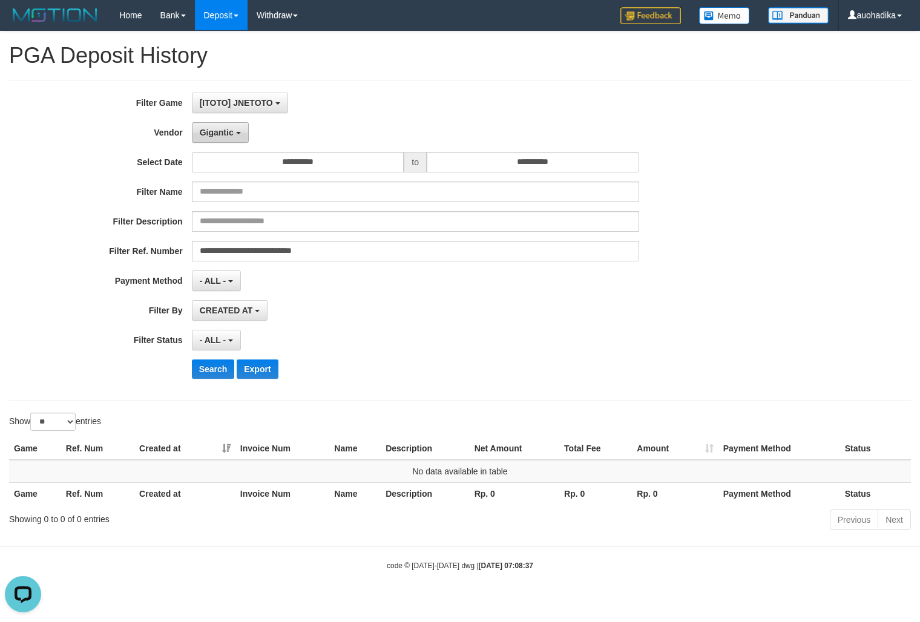
click at [232, 137] on span "Gigantic" at bounding box center [217, 133] width 34 height 10
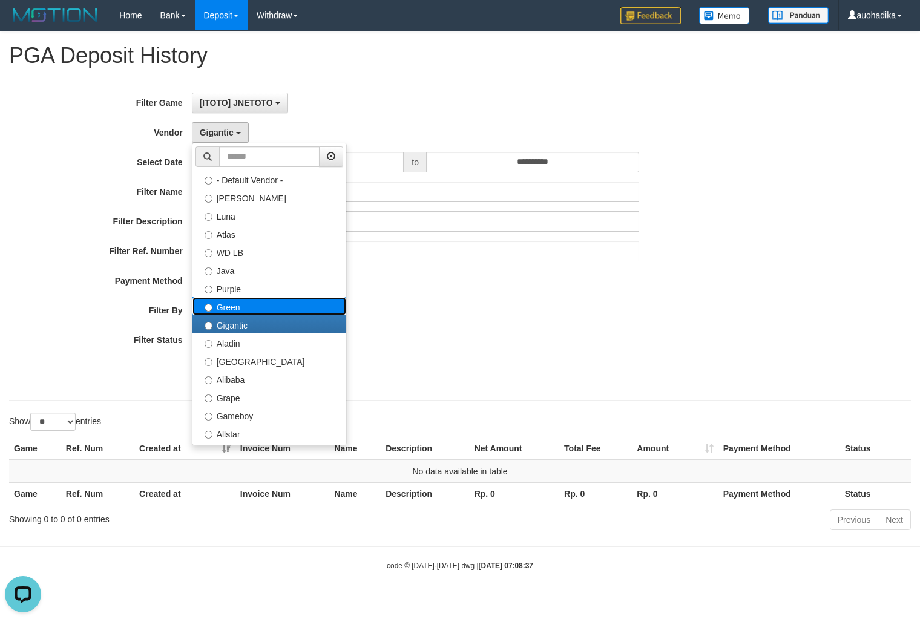
click at [237, 303] on label "Green" at bounding box center [269, 306] width 154 height 18
select select "**********"
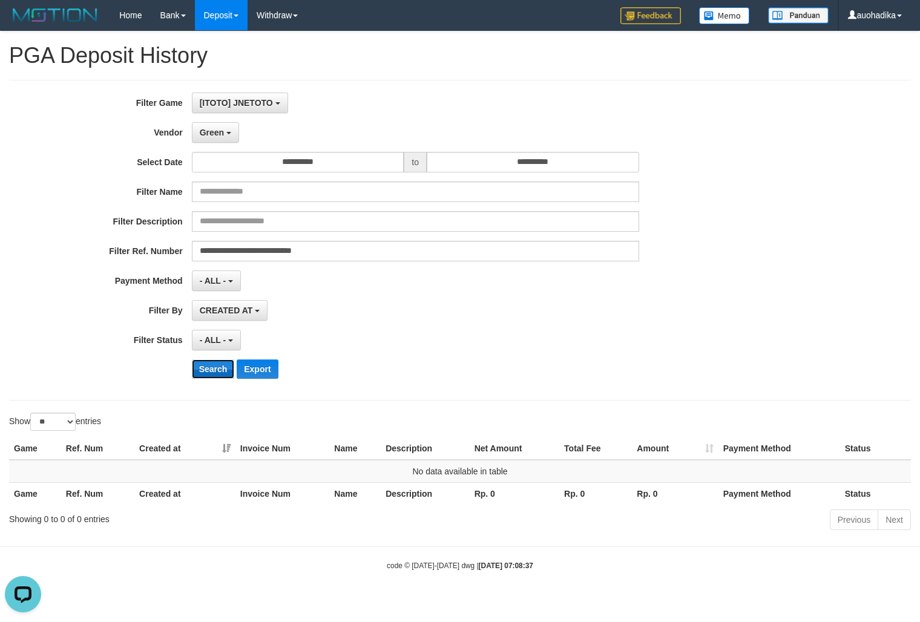
click at [210, 370] on button "Search" at bounding box center [213, 369] width 43 height 19
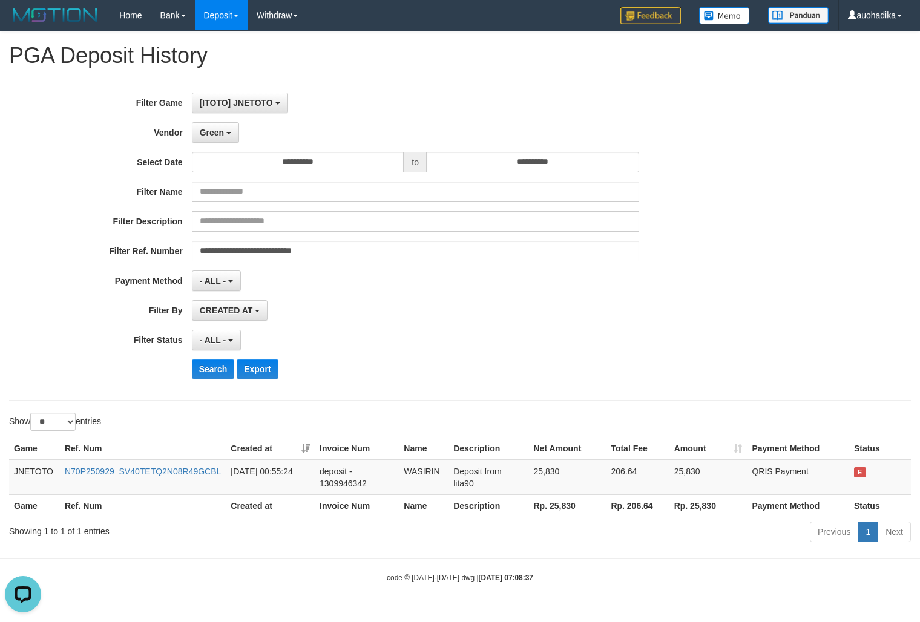
click at [495, 118] on div "**********" at bounding box center [383, 240] width 767 height 295
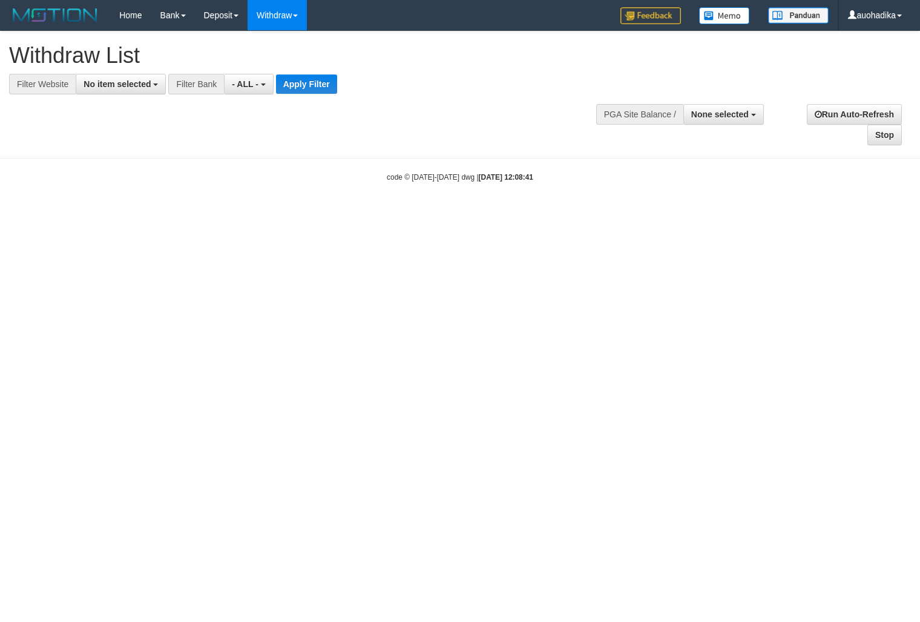
select select
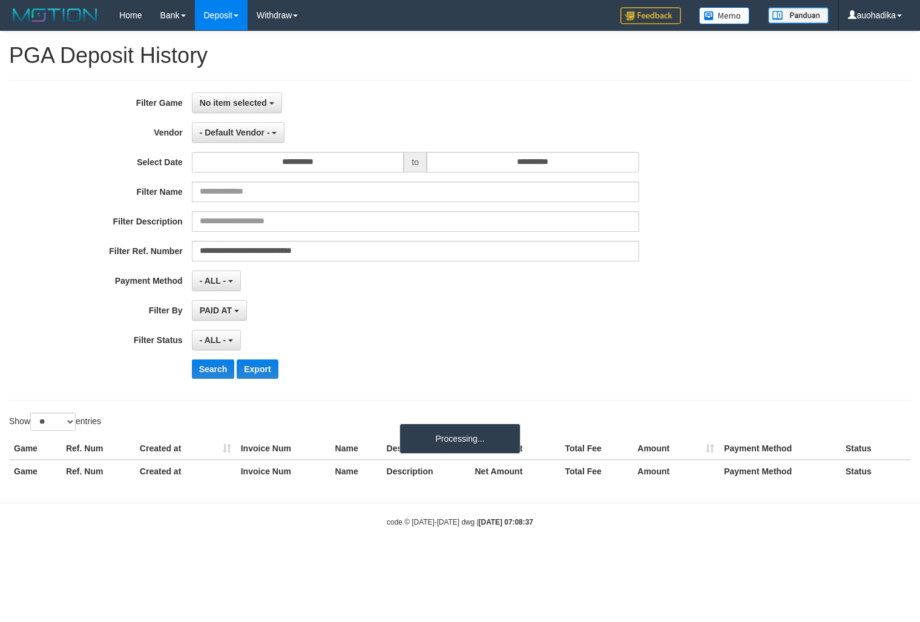
select select "**********"
select select "*"
select select "**"
